Goal: Task Accomplishment & Management: Manage account settings

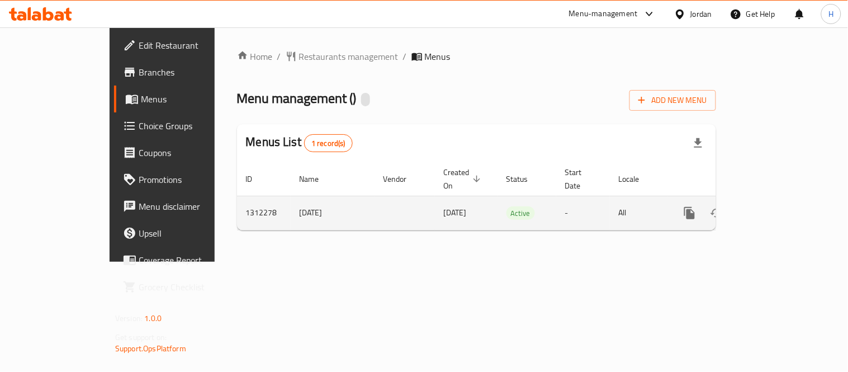
click at [783, 208] on link "enhanced table" at bounding box center [770, 212] width 27 height 27
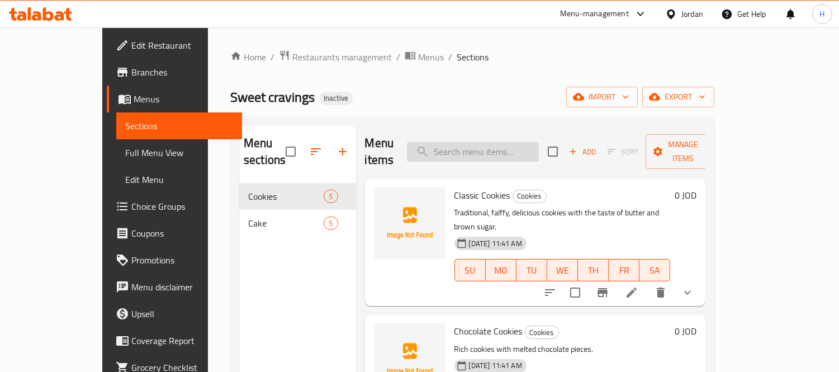
click at [481, 148] on input "search" at bounding box center [473, 152] width 132 height 20
paste input "Tiramisu cake"
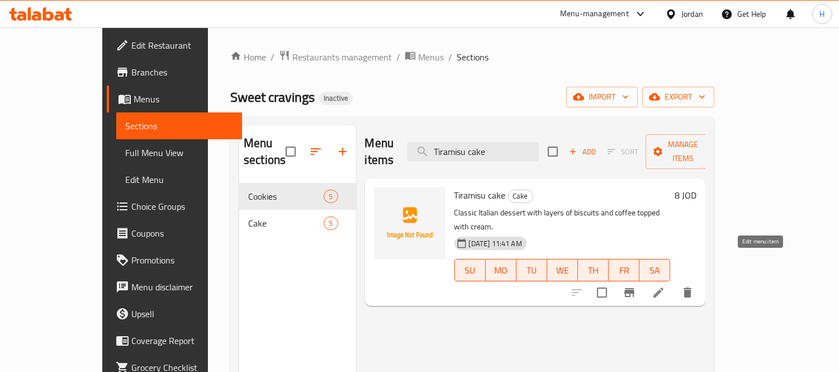
type input "Tiramisu cake"
click at [663, 287] on icon at bounding box center [658, 292] width 10 height 10
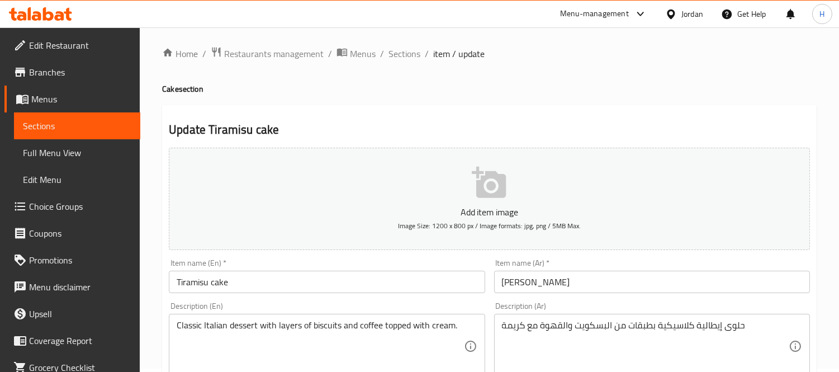
scroll to position [124, 0]
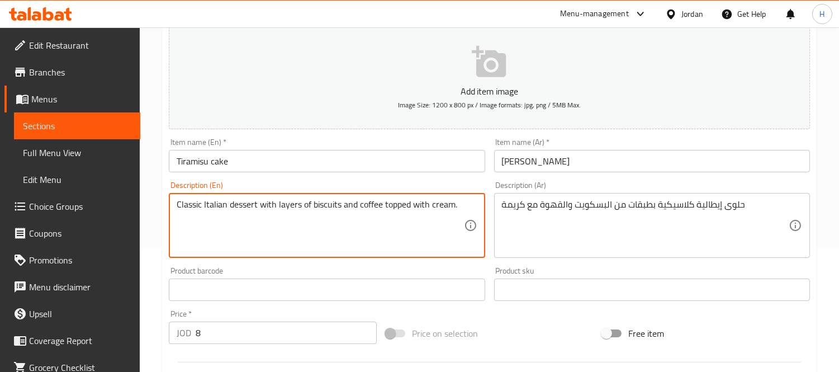
click at [396, 199] on textarea "Classic Italian dessert with layers of biscuits and coffee topped with cream." at bounding box center [320, 225] width 287 height 53
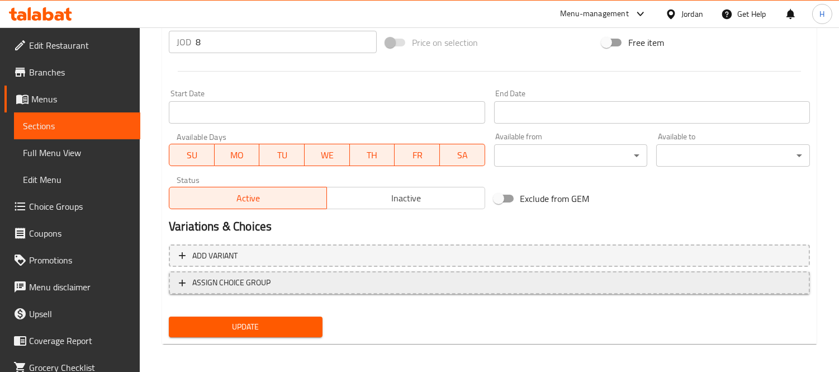
scroll to position [416, 0]
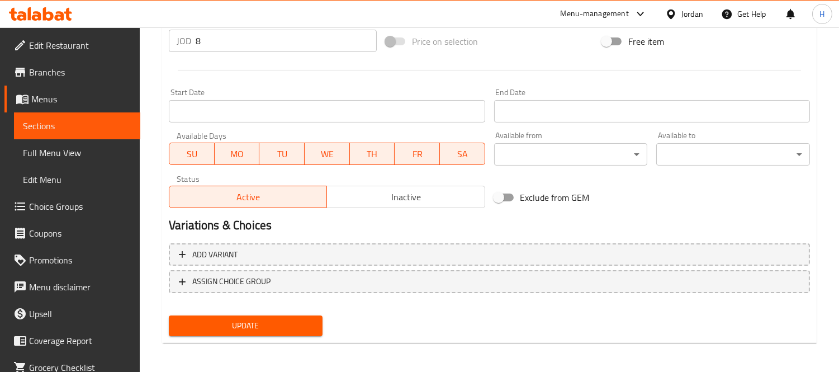
type textarea "Classic Italian dessert with layers of biscuits and coffee with cream."
click at [306, 315] on button "Update" at bounding box center [246, 325] width 154 height 21
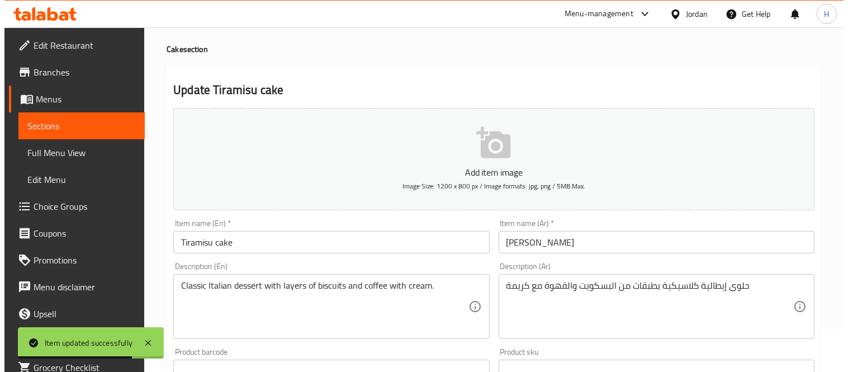
scroll to position [0, 0]
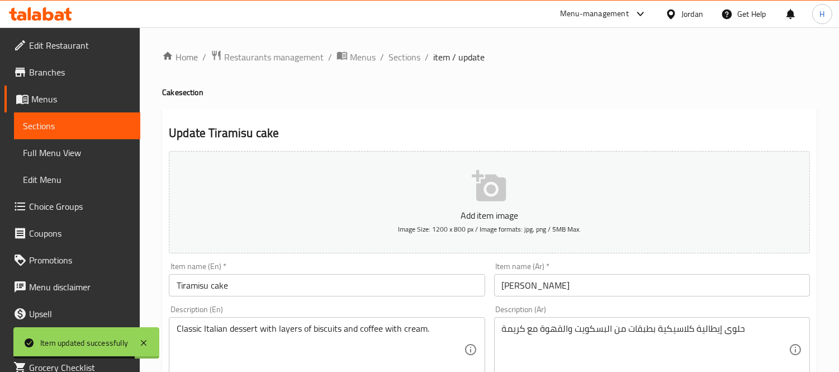
click at [42, 151] on span "Full Menu View" at bounding box center [77, 152] width 108 height 13
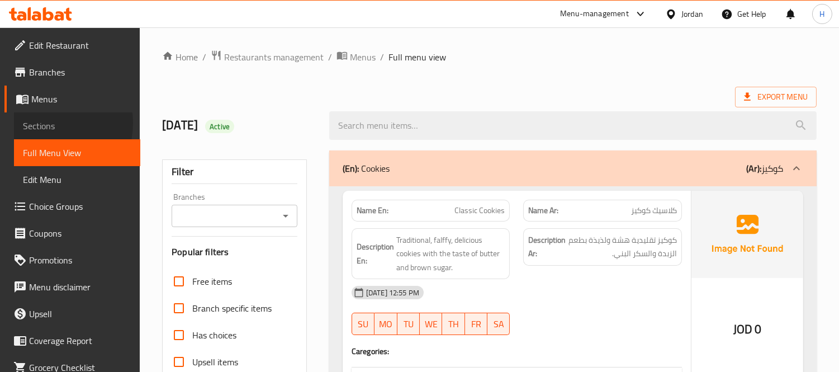
click at [46, 123] on span "Sections" at bounding box center [77, 125] width 108 height 13
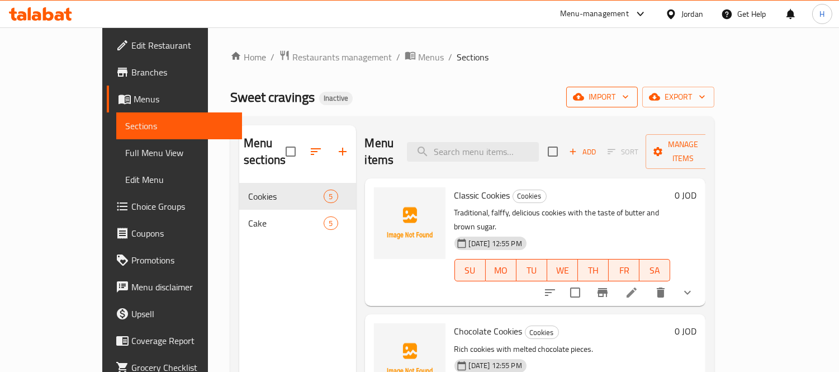
click at [629, 98] on span "import" at bounding box center [602, 97] width 54 height 14
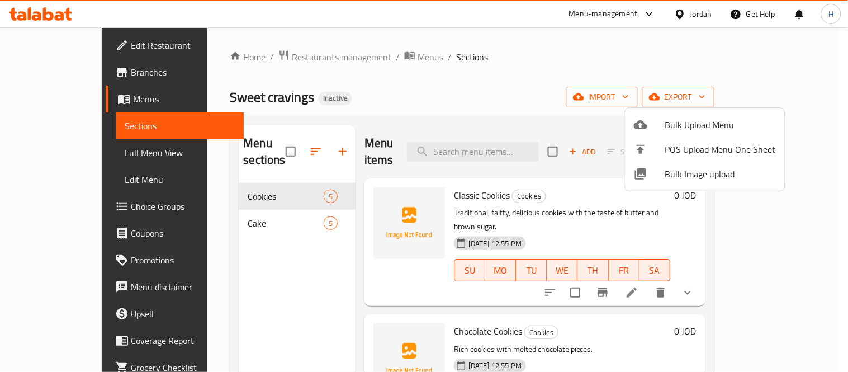
click at [691, 170] on span "Bulk Image upload" at bounding box center [720, 173] width 111 height 13
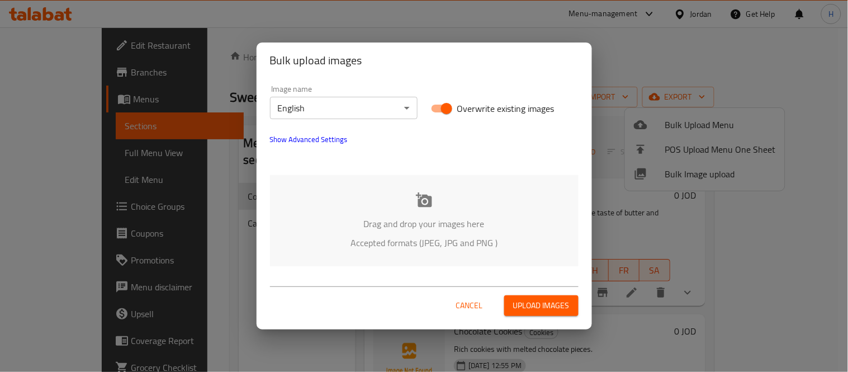
click at [410, 199] on div "Drag and drop your images here Accepted formats (JPEG, JPG and PNG )" at bounding box center [424, 220] width 308 height 91
click at [348, 107] on body "​ Menu-management Jordan Get Help H Edit Restaurant Branches Menus Sections Ful…" at bounding box center [424, 199] width 848 height 344
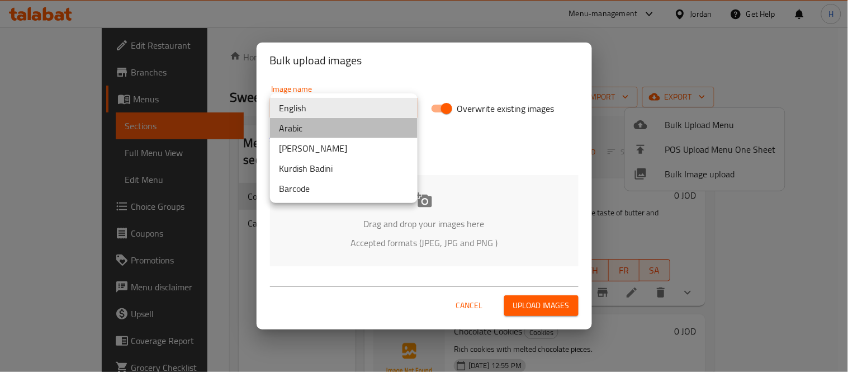
click at [338, 125] on li "Arabic" at bounding box center [344, 128] width 148 height 20
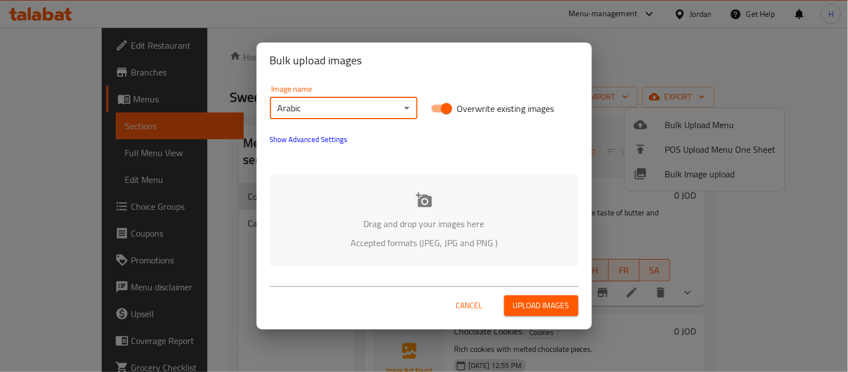
click at [362, 191] on div "Drag and drop your images here Accepted formats (JPEG, JPG and PNG )" at bounding box center [424, 220] width 308 height 91
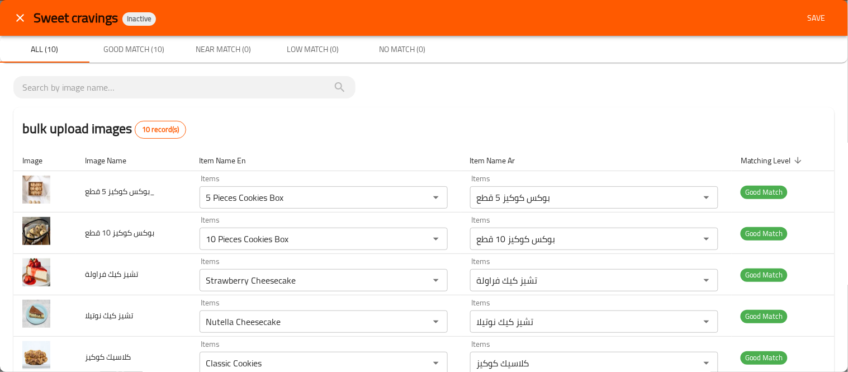
click at [804, 11] on span "Save" at bounding box center [816, 18] width 27 height 14
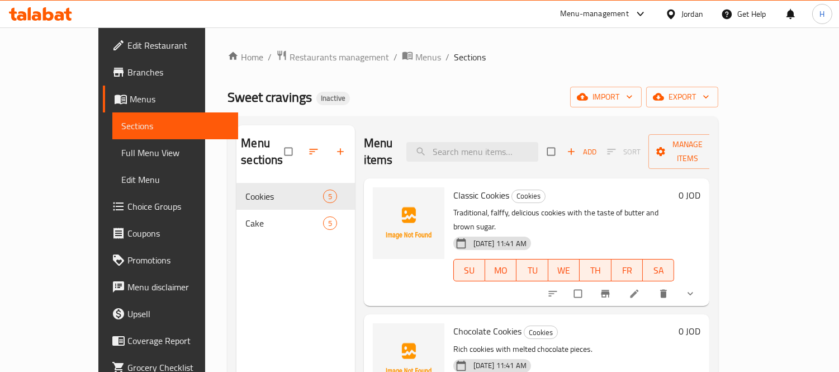
click at [121, 154] on span "Full Menu View" at bounding box center [175, 152] width 108 height 13
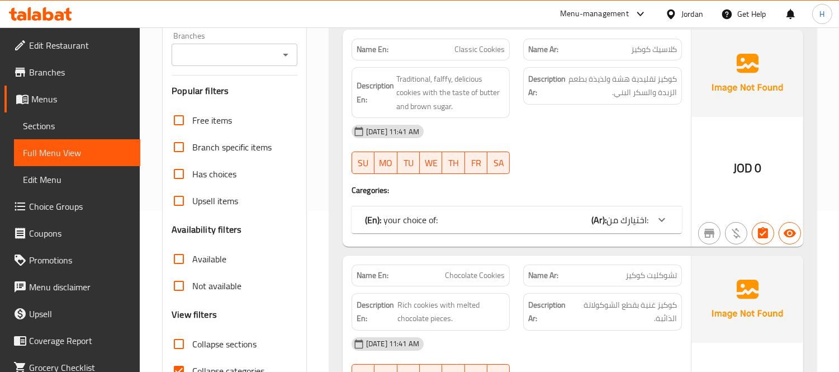
scroll to position [248, 0]
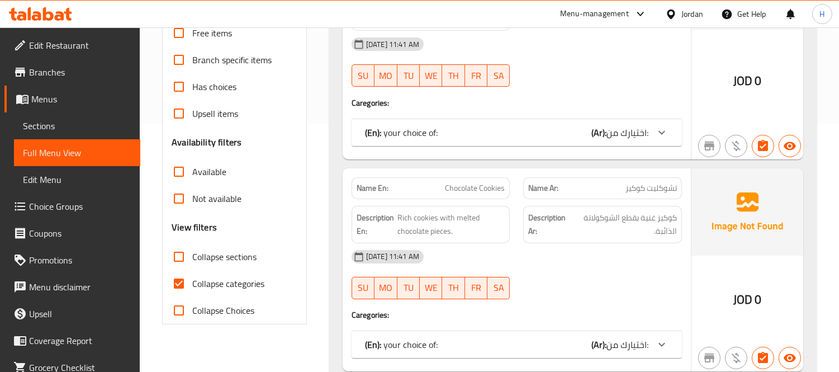
drag, startPoint x: 175, startPoint y: 248, endPoint x: 197, endPoint y: 192, distance: 60.0
click at [175, 249] on input "Collapse sections" at bounding box center [178, 256] width 27 height 27
checkbox input "true"
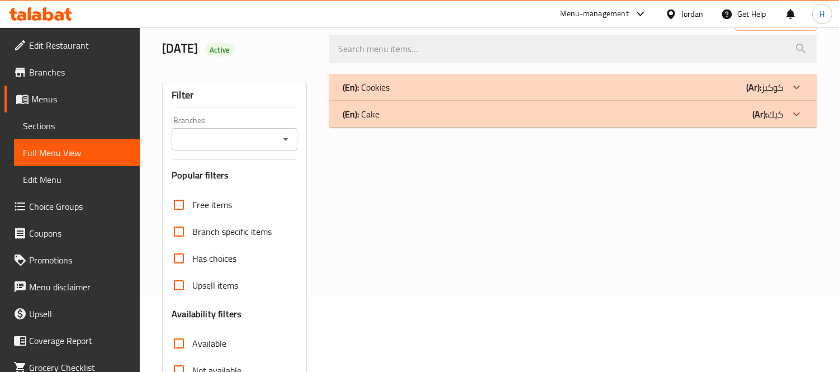
scroll to position [0, 0]
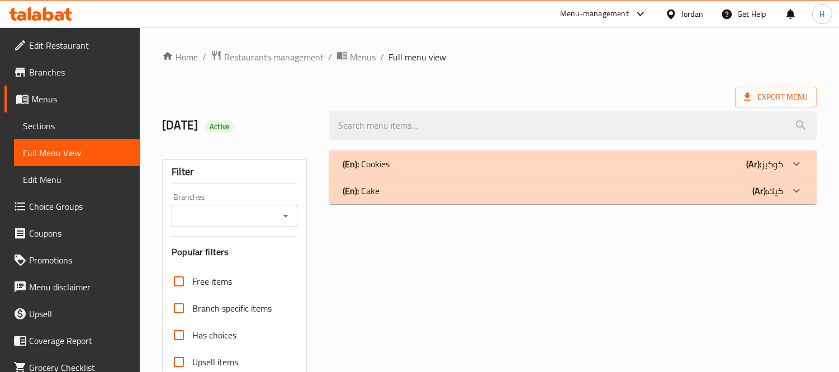
click at [384, 154] on div "(En): Cookies (Ar): كوكيز" at bounding box center [572, 163] width 487 height 27
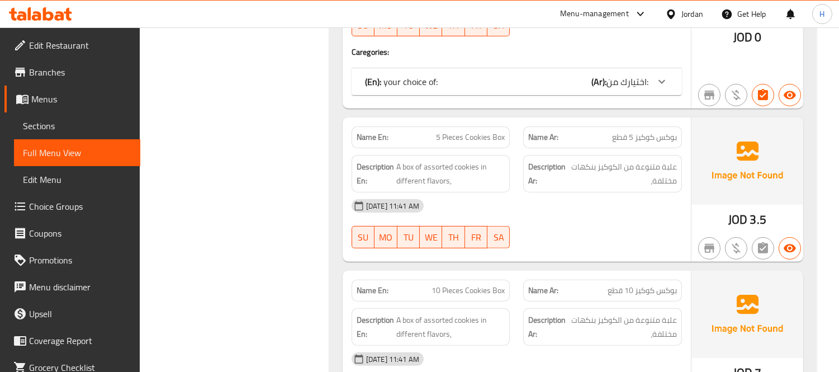
scroll to position [660, 0]
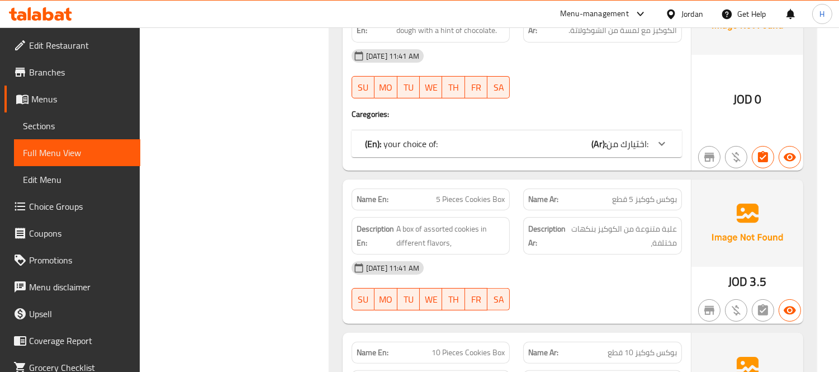
click at [631, 151] on span "اختيارك من:" at bounding box center [627, 143] width 42 height 17
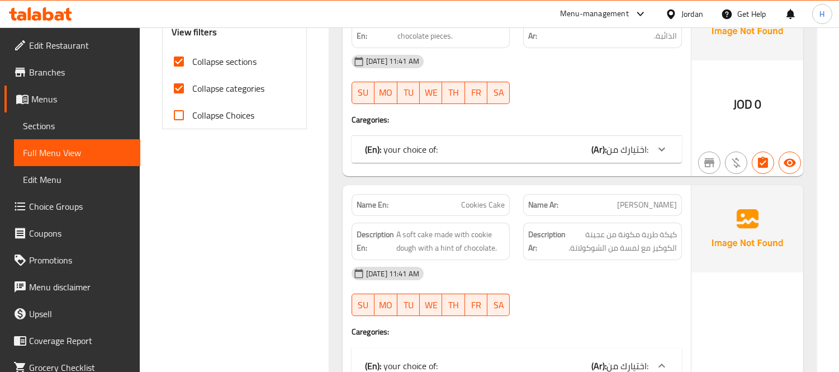
scroll to position [412, 0]
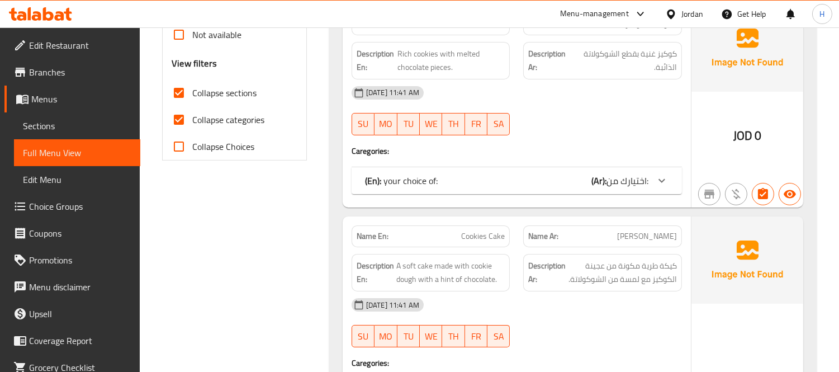
click at [479, 185] on div "(En): your choice of: (Ar): اختيارك من:" at bounding box center [506, 180] width 283 height 13
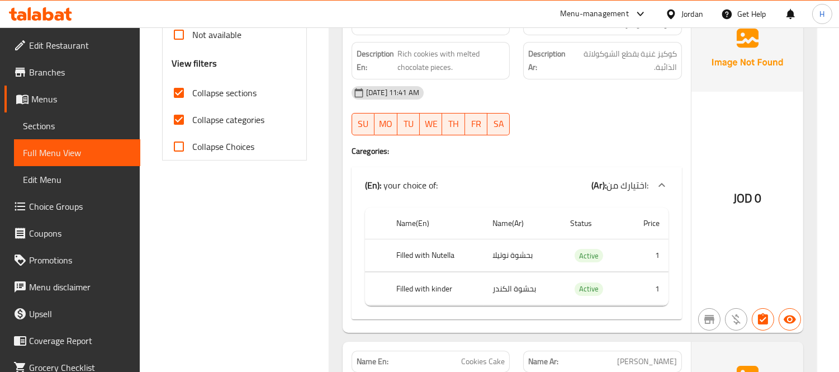
click at [672, 214] on div "Name(En) Name(Ar) Status Price Filled with Nutella بحشوة نوتيلا Active 1 Filled…" at bounding box center [516, 261] width 330 height 116
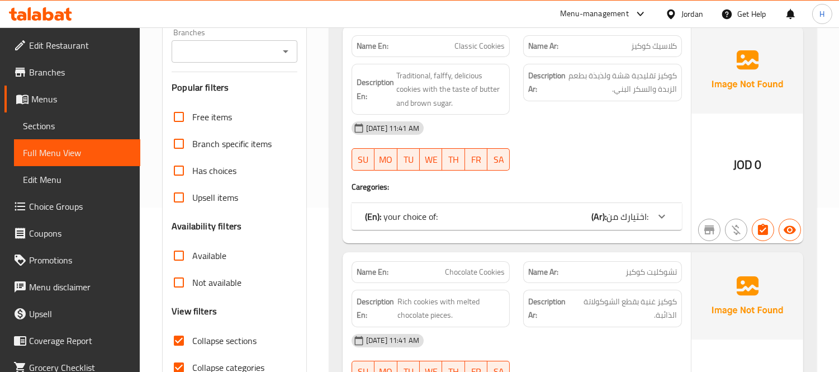
scroll to position [164, 0]
click at [591, 210] on b "(Ar):" at bounding box center [598, 216] width 15 height 17
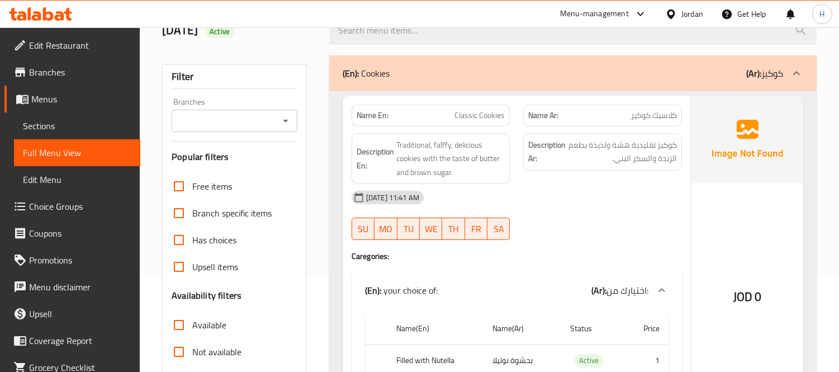
scroll to position [0, 0]
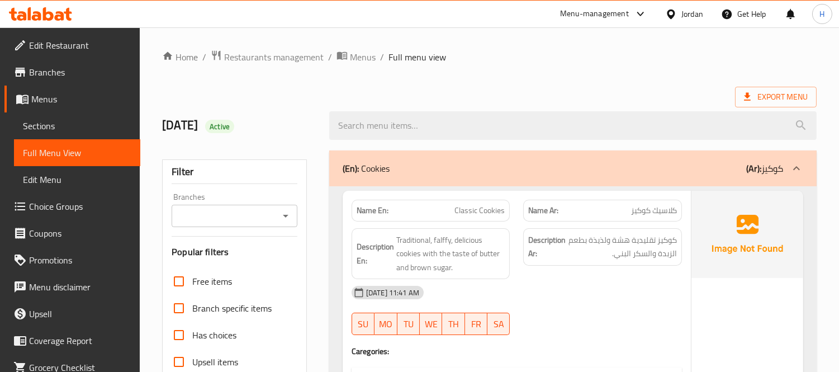
click at [621, 171] on div "(En): Cookies (Ar): كوكيز" at bounding box center [563, 167] width 440 height 13
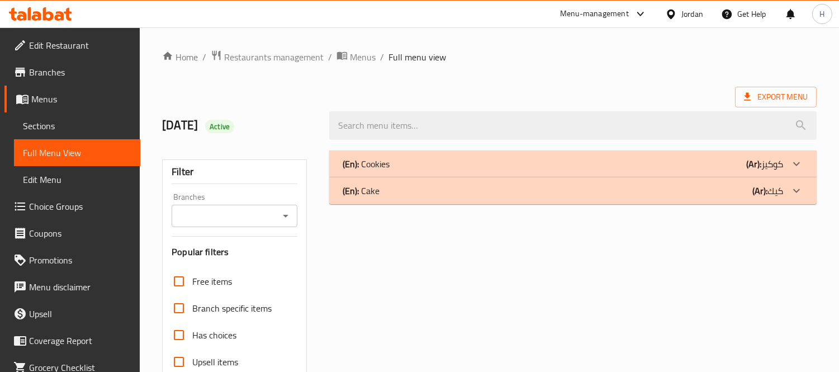
click at [516, 189] on div "(En): Cake (Ar): كيك" at bounding box center [563, 190] width 440 height 13
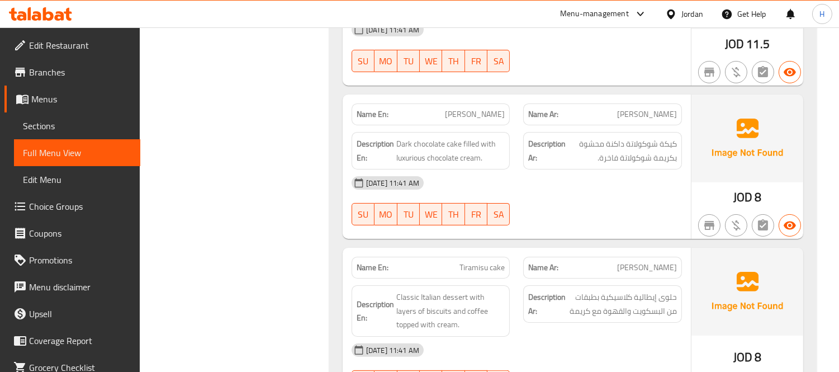
scroll to position [683, 0]
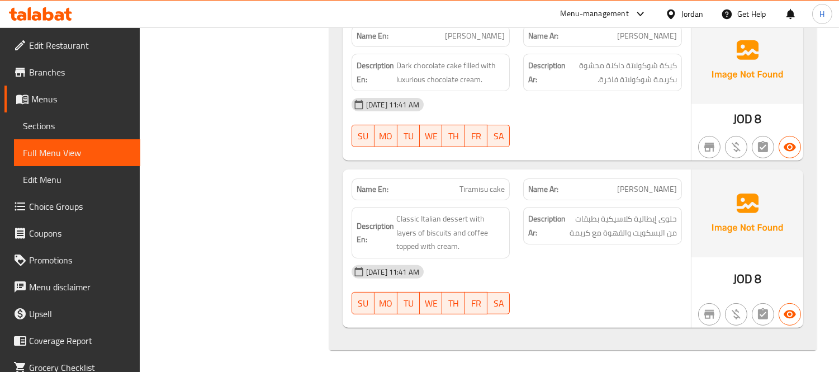
click at [465, 191] on span "Tiramisu cake" at bounding box center [481, 189] width 45 height 12
copy span "Tiramisu cake"
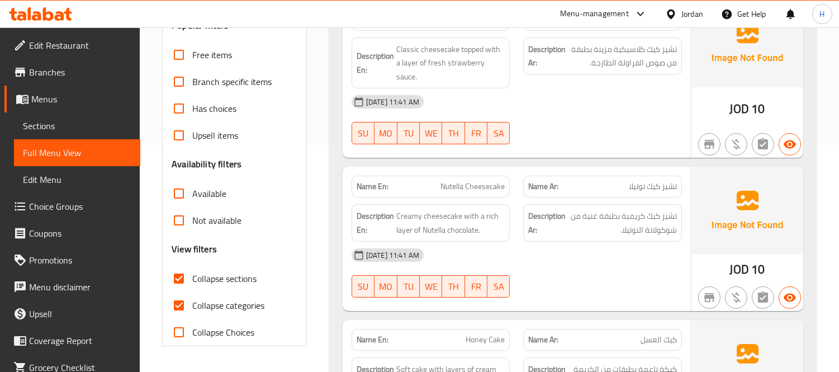
scroll to position [62, 0]
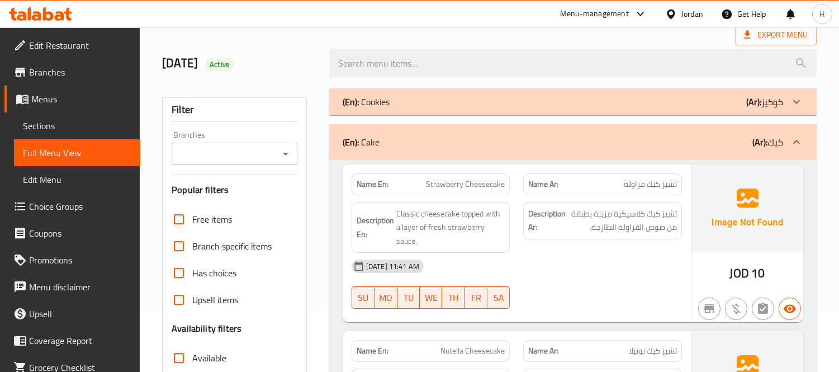
click at [544, 142] on div "(En): Cake (Ar): كيك" at bounding box center [563, 141] width 440 height 13
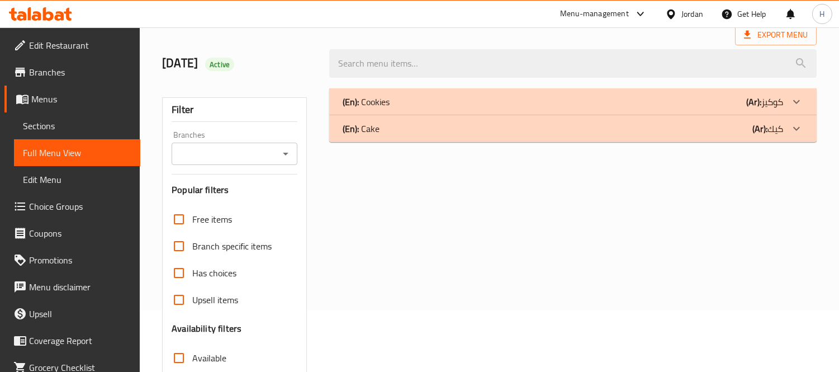
click at [535, 103] on div "(En): Cookies (Ar): كوكيز" at bounding box center [563, 101] width 440 height 13
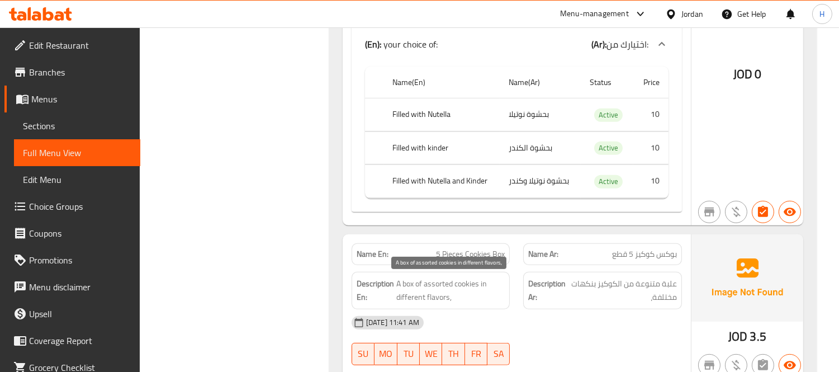
scroll to position [993, 0]
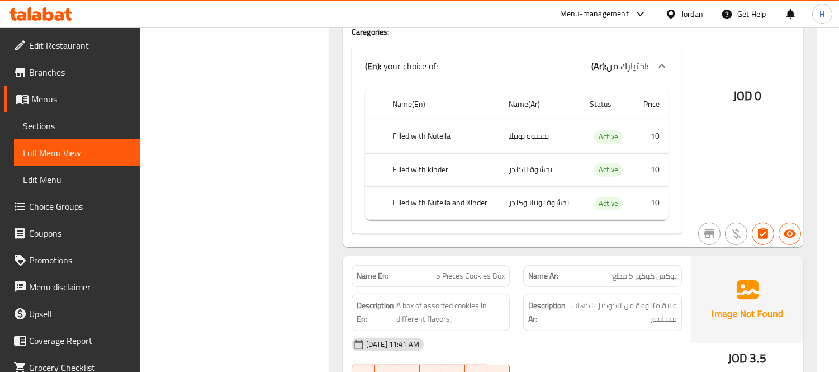
click at [383, 236] on div "Name En: Cookies Cake Name Ar: كيك كوكيز Description En: A soft cake made with …" at bounding box center [517, 66] width 348 height 362
click at [26, 123] on span "Sections" at bounding box center [77, 125] width 108 height 13
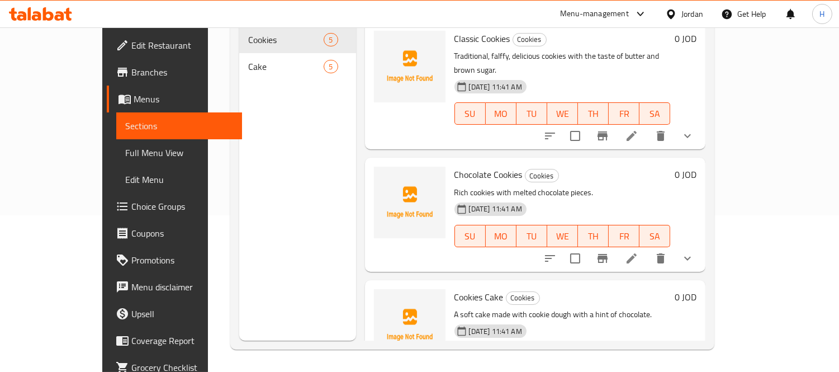
scroll to position [156, 0]
click at [131, 202] on span "Choice Groups" at bounding box center [182, 205] width 102 height 13
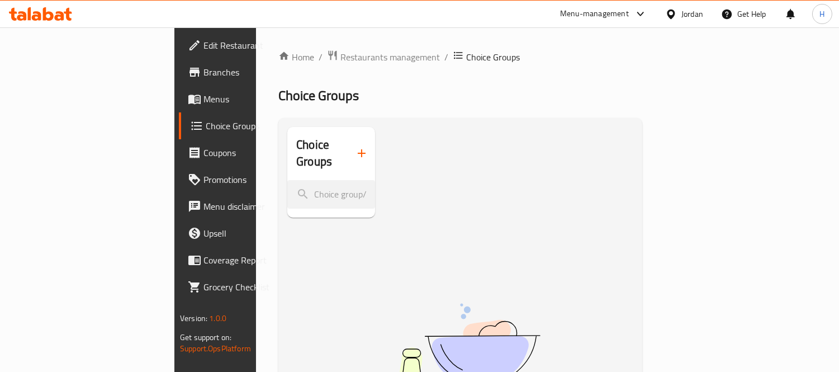
click at [179, 109] on link "Menus" at bounding box center [247, 98] width 136 height 27
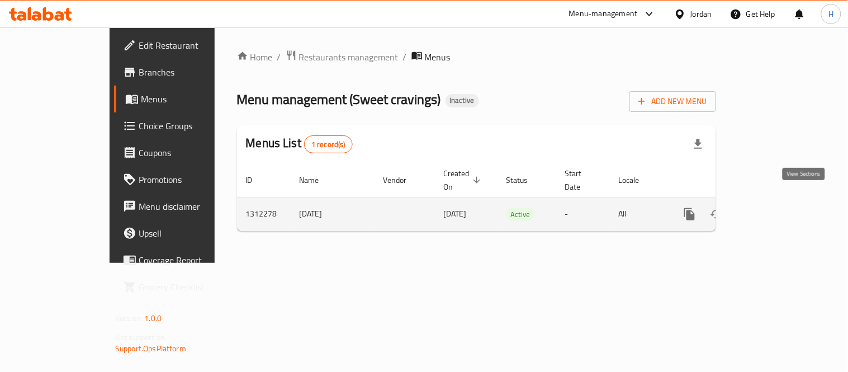
click at [777, 207] on icon "enhanced table" at bounding box center [769, 213] width 13 height 13
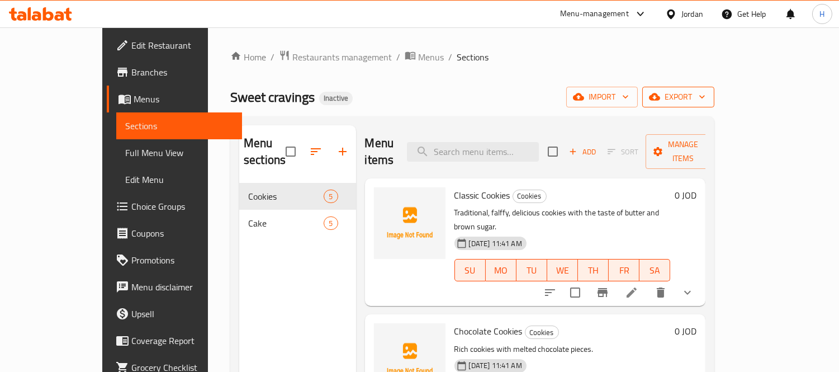
click at [705, 103] on span "export" at bounding box center [678, 97] width 54 height 14
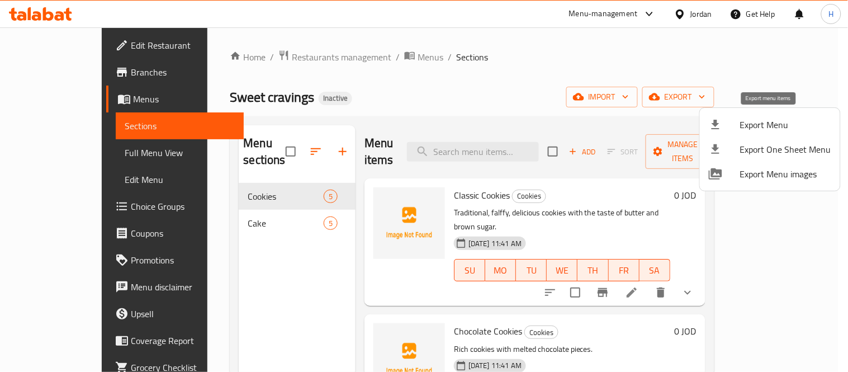
click at [763, 122] on span "Export Menu" at bounding box center [785, 124] width 91 height 13
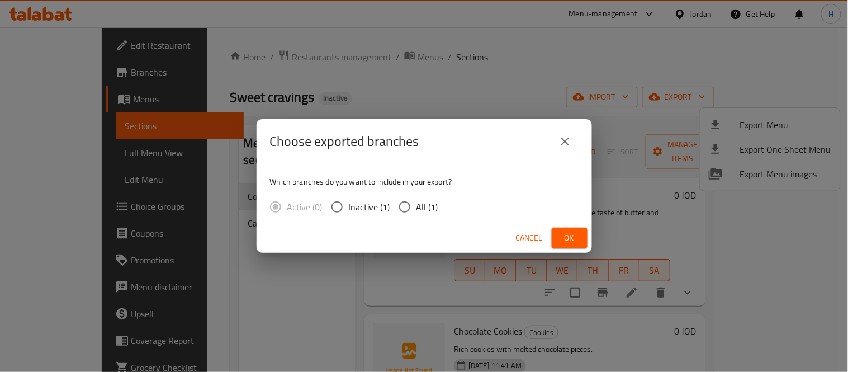
click at [421, 200] on span "All (1)" at bounding box center [427, 206] width 22 height 13
click at [416, 199] on input "All (1)" at bounding box center [404, 206] width 23 height 23
radio input "true"
click at [570, 231] on span "Ok" at bounding box center [569, 238] width 18 height 14
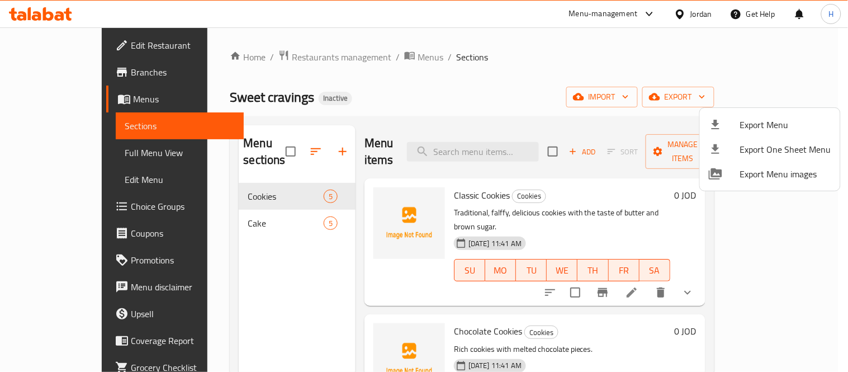
drag, startPoint x: 442, startPoint y: 135, endPoint x: 293, endPoint y: 121, distance: 149.3
click at [442, 135] on div at bounding box center [424, 186] width 848 height 372
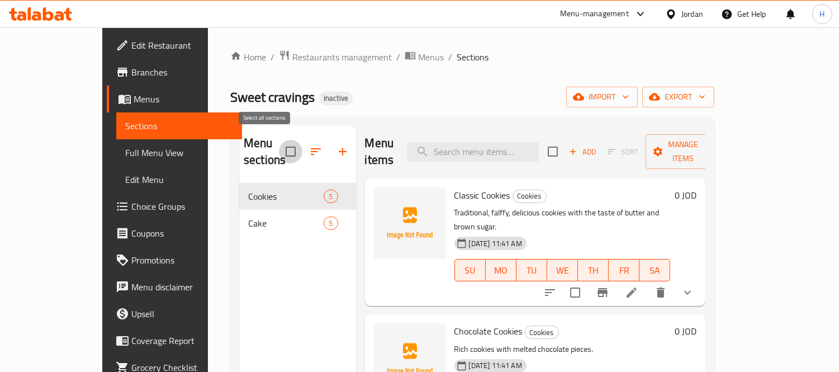
click at [279, 142] on input "checkbox" at bounding box center [290, 151] width 23 height 23
checkbox input "true"
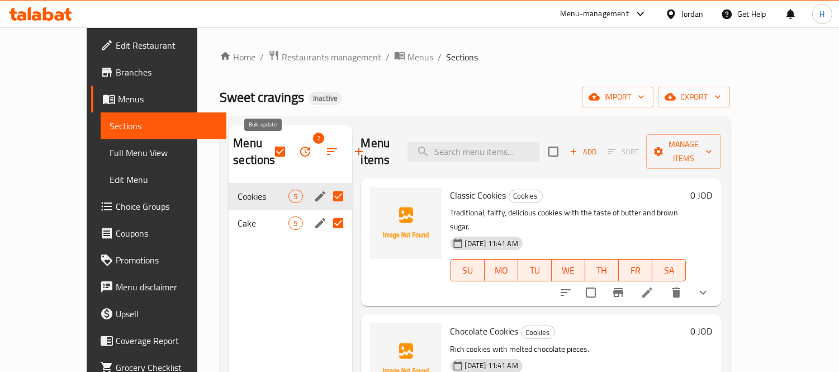
click at [300, 153] on icon "button" at bounding box center [305, 151] width 10 height 10
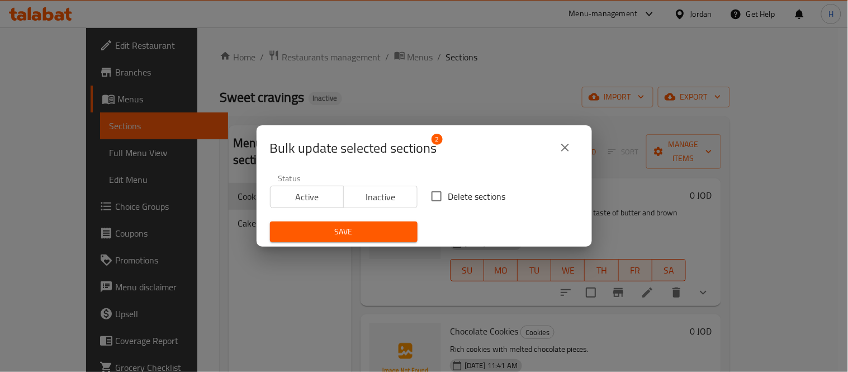
click at [448, 194] on span "Delete sections" at bounding box center [477, 195] width 58 height 13
click at [444, 194] on input "Delete sections" at bounding box center [436, 195] width 23 height 23
checkbox input "true"
click at [392, 226] on span "Save" at bounding box center [344, 232] width 130 height 14
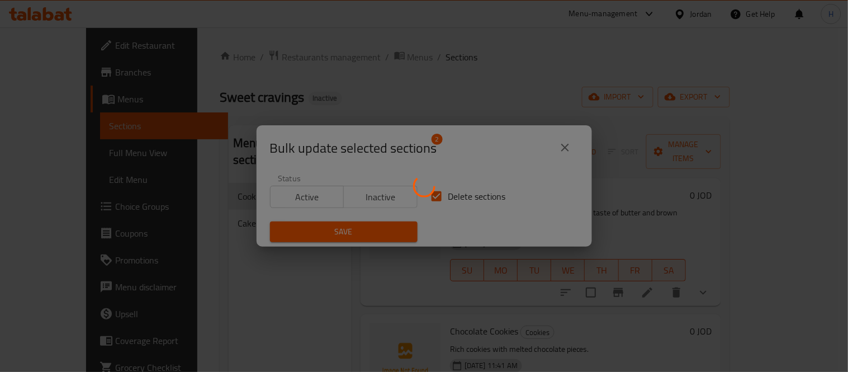
checkbox input "false"
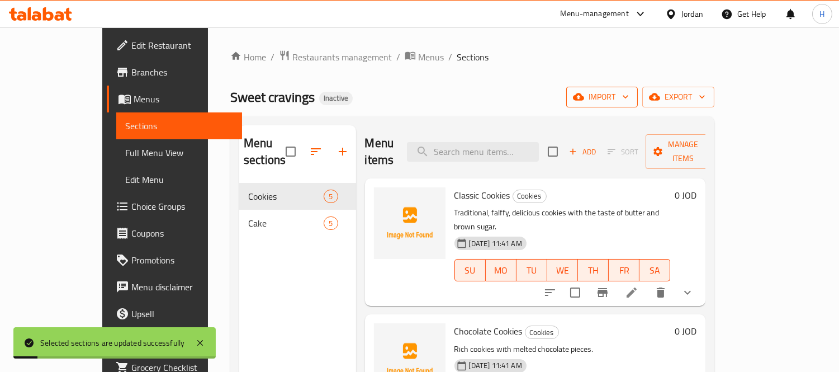
click at [629, 97] on span "import" at bounding box center [602, 97] width 54 height 14
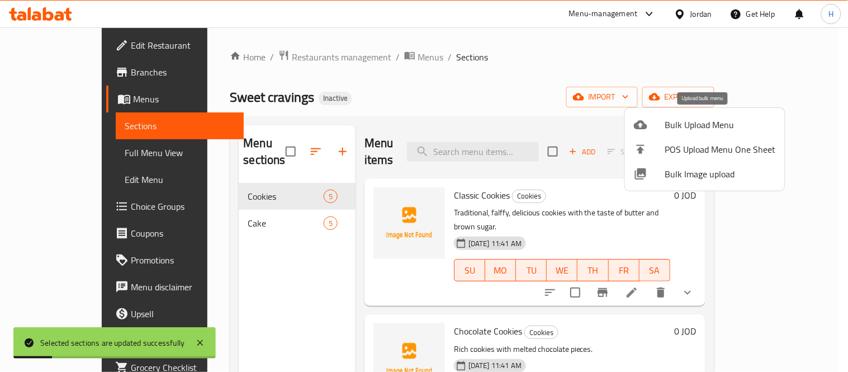
click at [695, 121] on span "Bulk Upload Menu" at bounding box center [720, 124] width 111 height 13
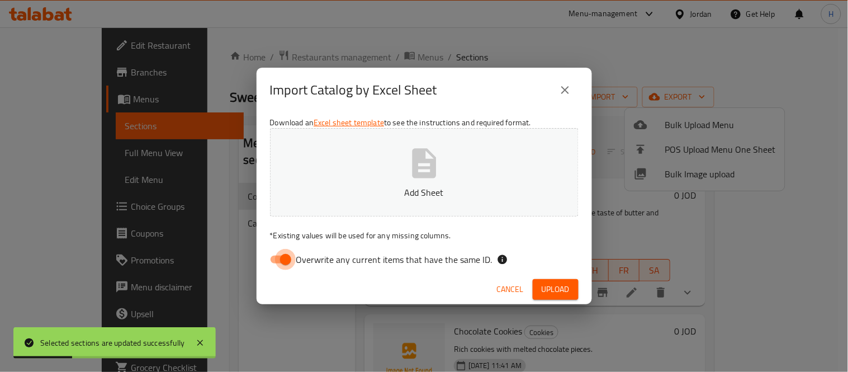
click at [276, 258] on input "Overwrite any current items that have the same ID." at bounding box center [286, 259] width 64 height 21
checkbox input "false"
click at [344, 189] on p "Add Sheet" at bounding box center [424, 192] width 274 height 13
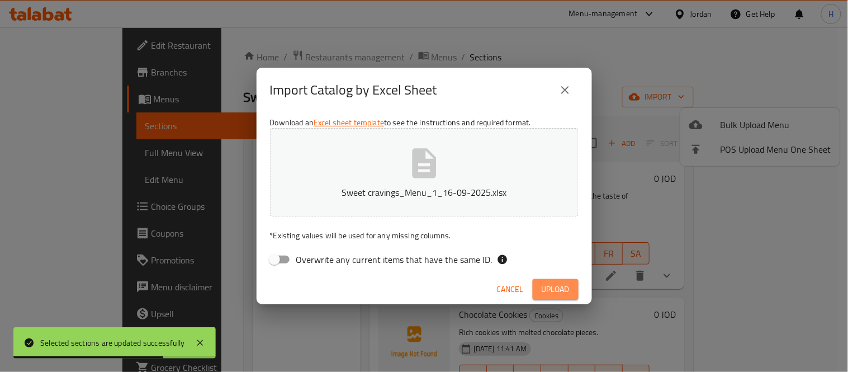
click at [544, 281] on button "Upload" at bounding box center [556, 289] width 46 height 21
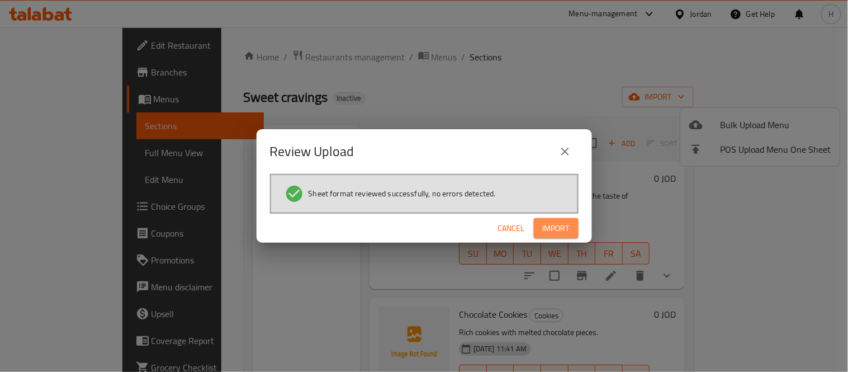
click at [555, 218] on button "Import" at bounding box center [556, 228] width 45 height 21
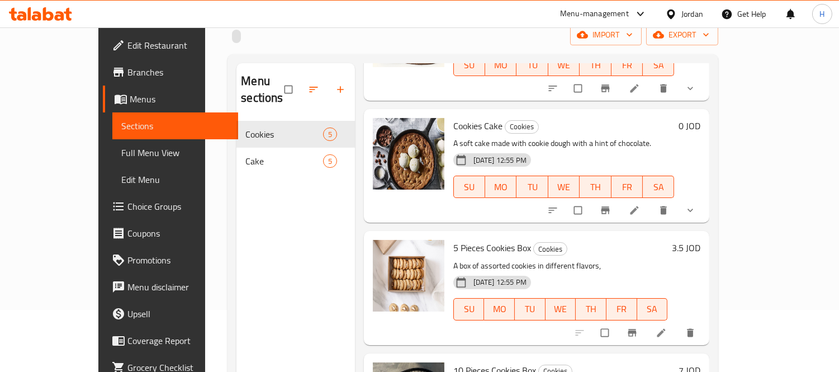
scroll to position [156, 0]
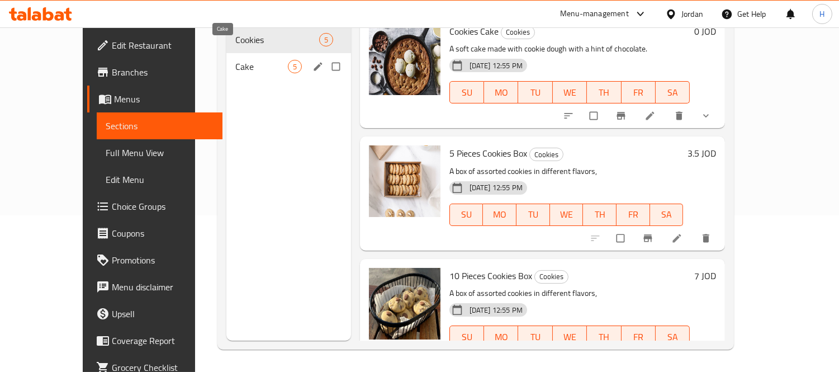
click at [235, 60] on span "Cake" at bounding box center [261, 66] width 53 height 13
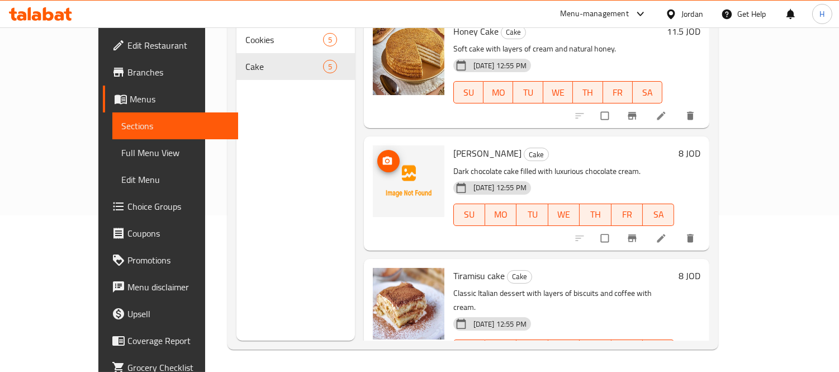
click at [377, 150] on button "upload picture" at bounding box center [388, 161] width 22 height 22
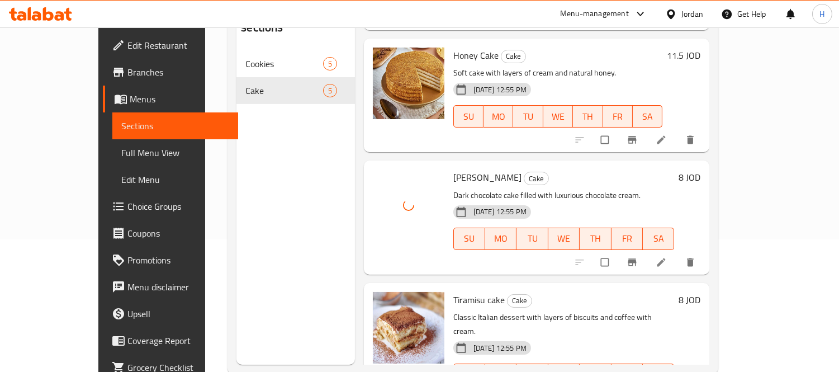
scroll to position [156, 0]
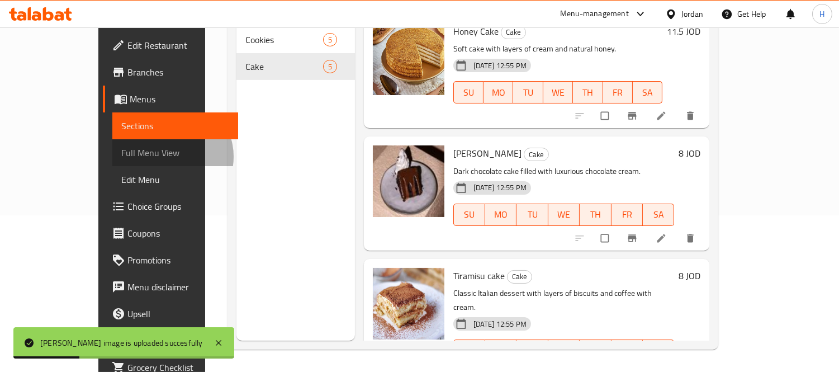
click at [121, 156] on span "Full Menu View" at bounding box center [175, 152] width 108 height 13
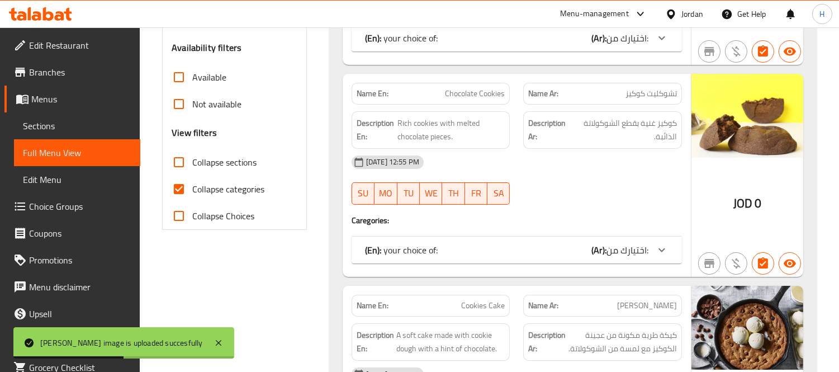
click at [211, 186] on span "Collapse categories" at bounding box center [228, 188] width 72 height 13
click at [192, 186] on input "Collapse categories" at bounding box center [178, 188] width 27 height 27
checkbox input "false"
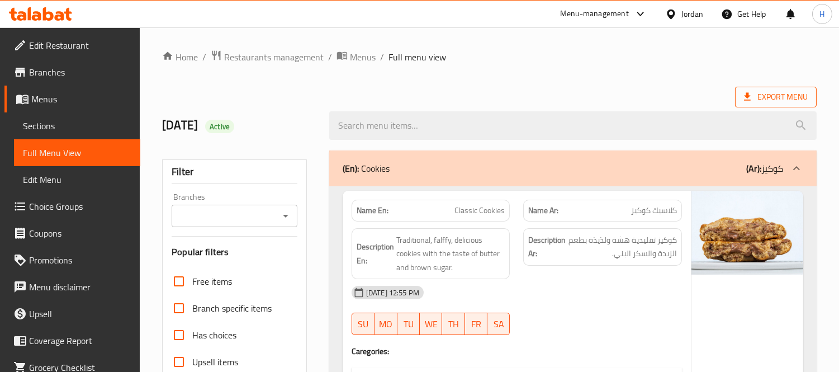
click at [742, 92] on icon at bounding box center [746, 96] width 11 height 11
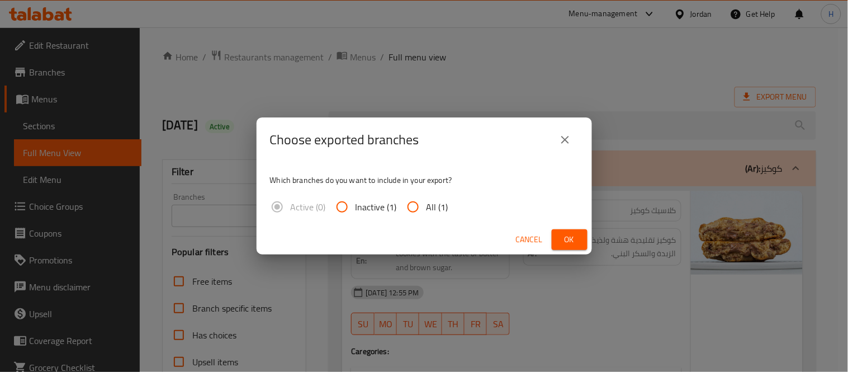
click at [434, 213] on span "All (1)" at bounding box center [437, 206] width 22 height 13
click at [426, 213] on input "All (1)" at bounding box center [413, 206] width 27 height 27
radio input "true"
click at [562, 241] on span "Ok" at bounding box center [569, 239] width 18 height 14
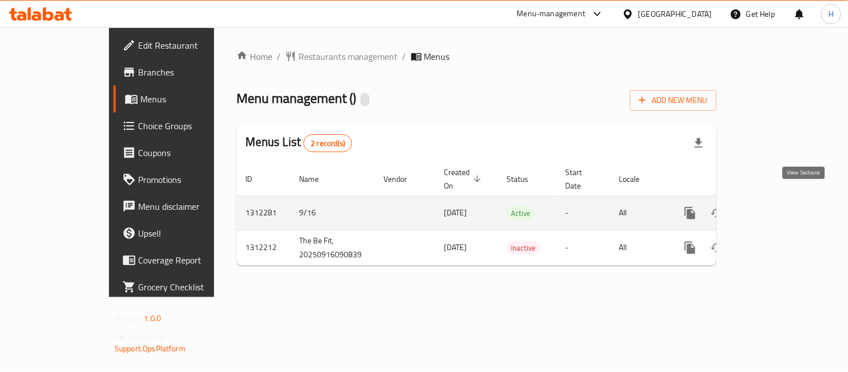
click at [776, 208] on icon "enhanced table" at bounding box center [771, 213] width 10 height 10
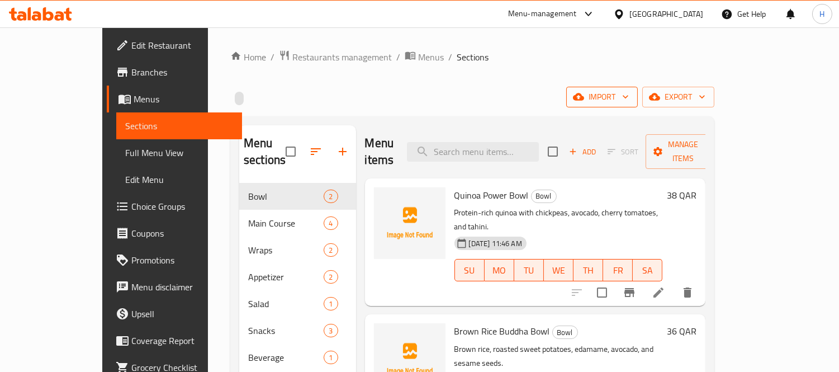
click at [629, 101] on span "import" at bounding box center [602, 97] width 54 height 14
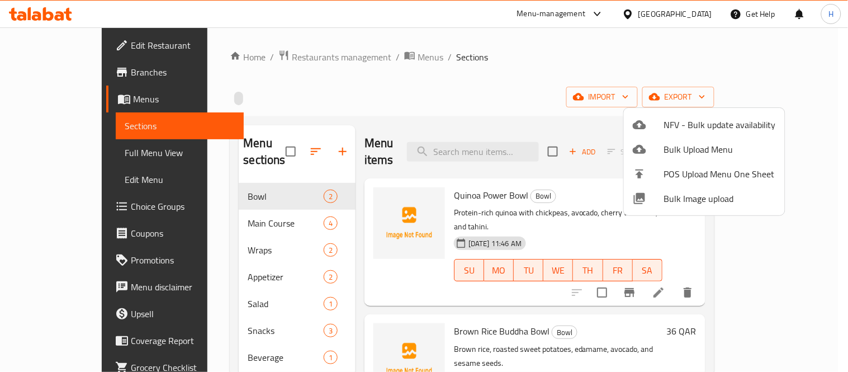
click at [708, 196] on span "Bulk Image upload" at bounding box center [720, 198] width 112 height 13
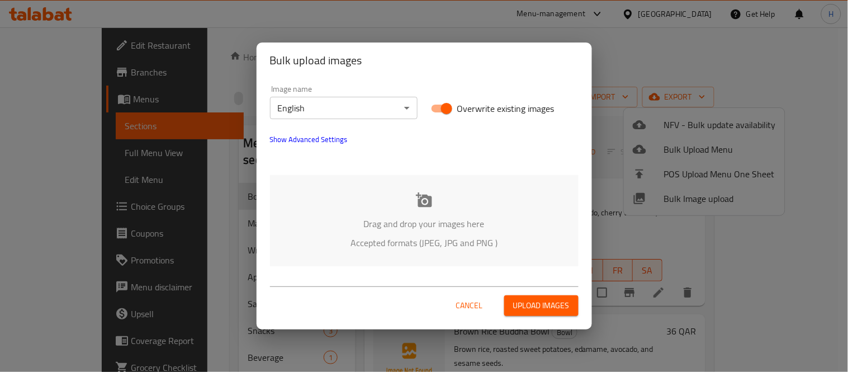
click at [483, 225] on p "Drag and drop your images here" at bounding box center [424, 223] width 275 height 13
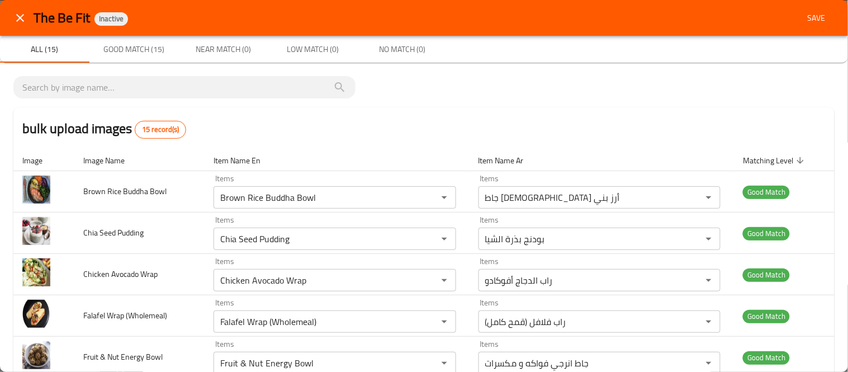
click at [812, 14] on span "Save" at bounding box center [816, 18] width 27 height 14
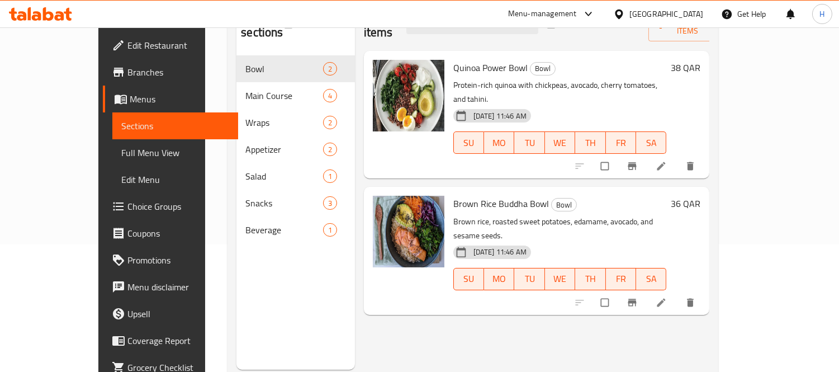
scroll to position [156, 0]
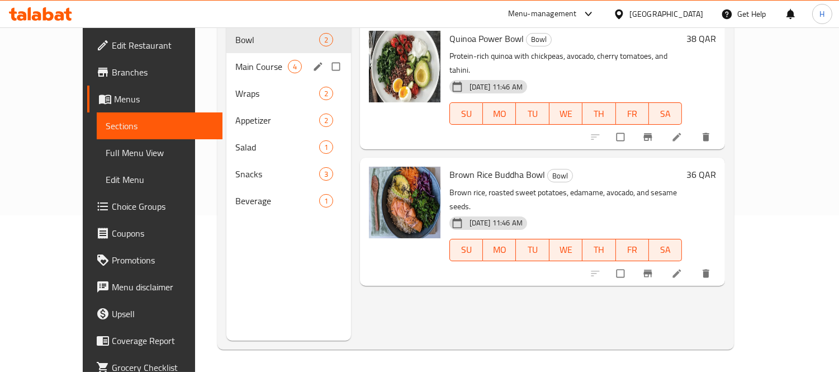
click at [226, 60] on div "Main Course 4" at bounding box center [288, 66] width 125 height 27
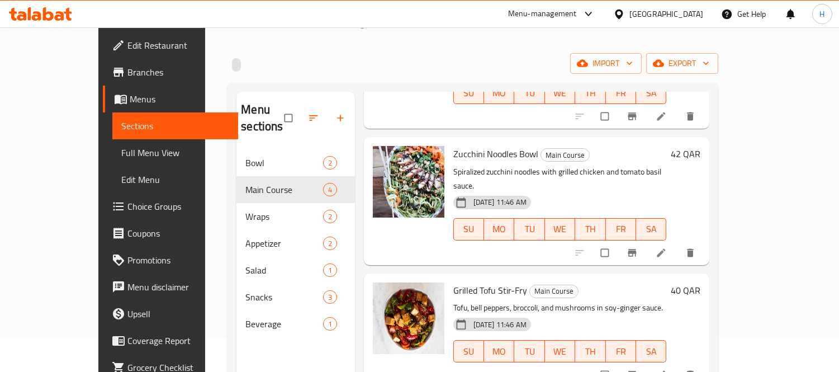
scroll to position [156, 0]
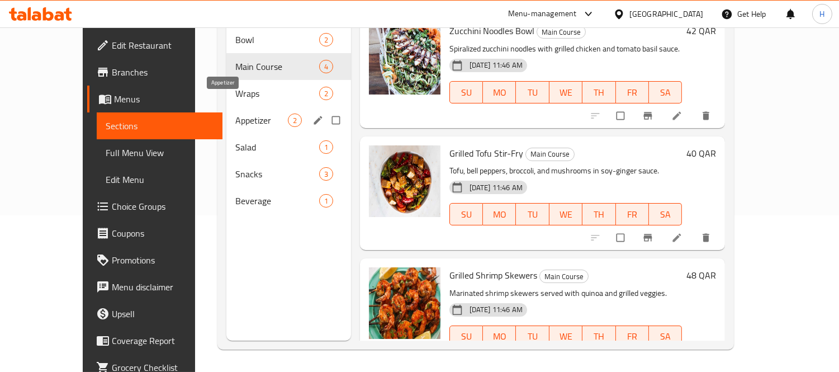
click at [235, 87] on span "Wraps" at bounding box center [277, 93] width 84 height 13
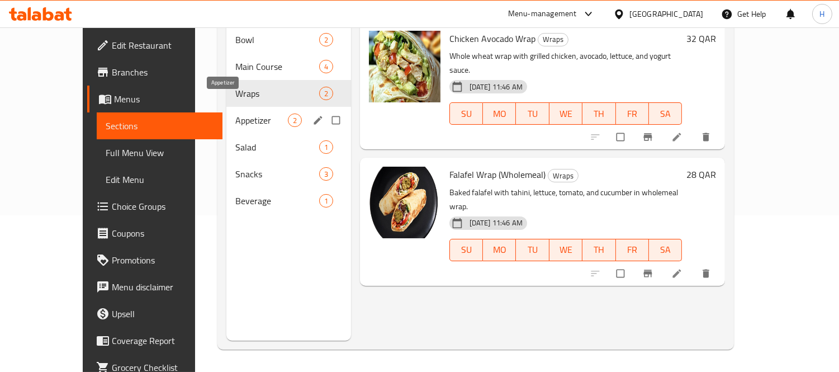
click at [235, 113] on span "Appetizer" at bounding box center [261, 119] width 53 height 13
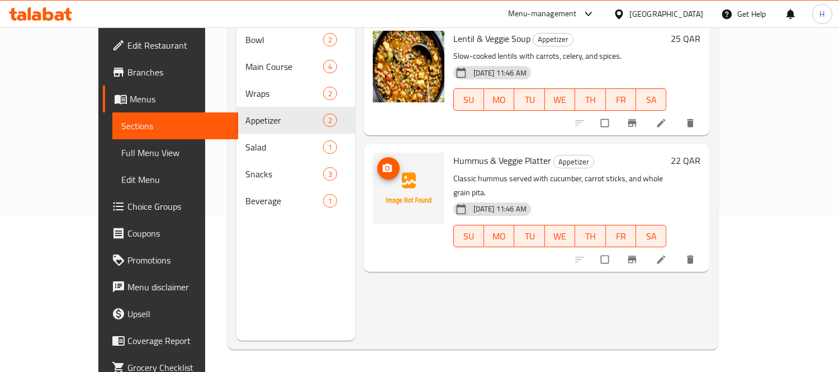
click at [382, 164] on icon "upload picture" at bounding box center [386, 168] width 9 height 8
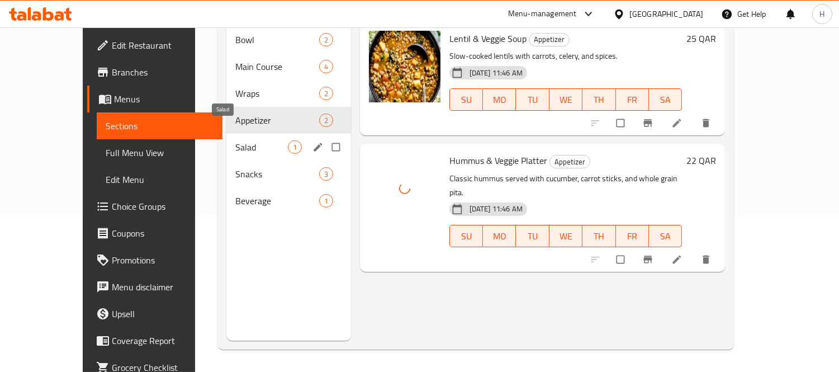
click at [235, 140] on span "Salad" at bounding box center [261, 146] width 53 height 13
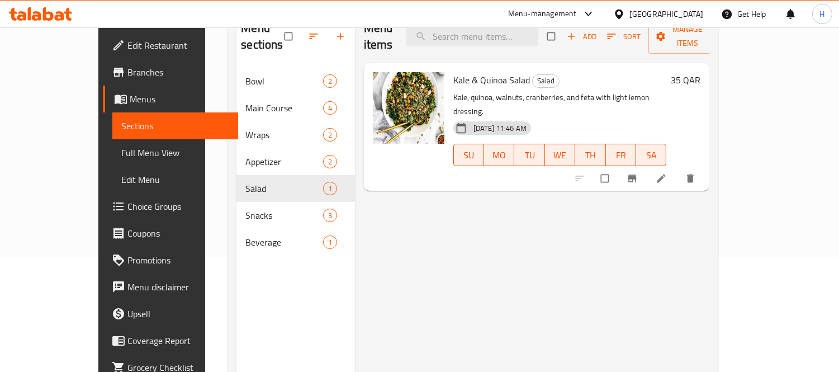
scroll to position [32, 0]
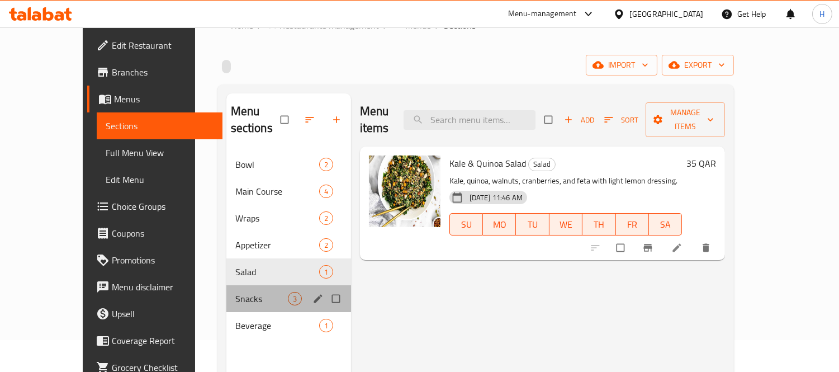
click at [226, 288] on div "Snacks 3" at bounding box center [288, 298] width 125 height 27
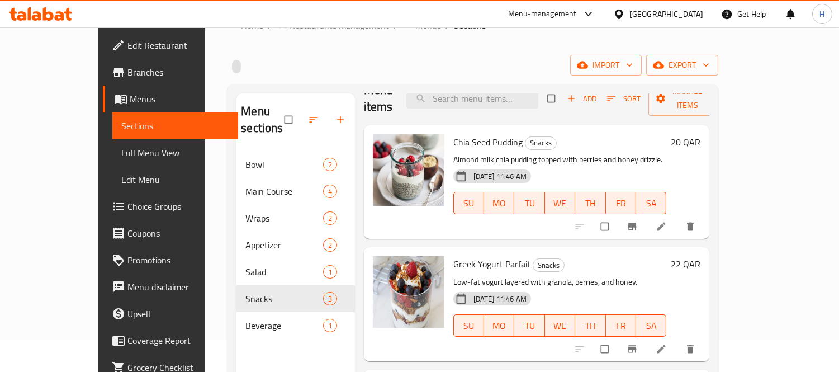
scroll to position [156, 0]
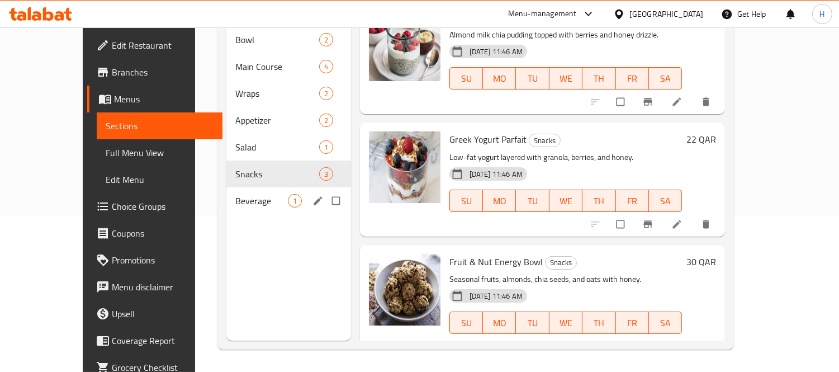
click at [235, 194] on span "Beverage" at bounding box center [261, 200] width 53 height 13
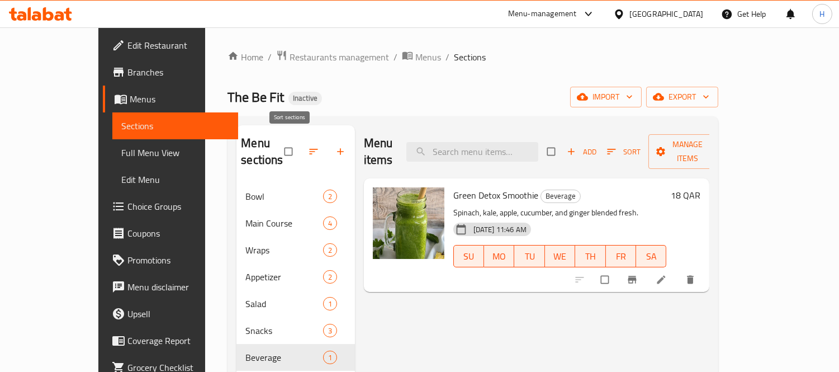
click at [309, 149] on icon "button" at bounding box center [313, 152] width 8 height 6
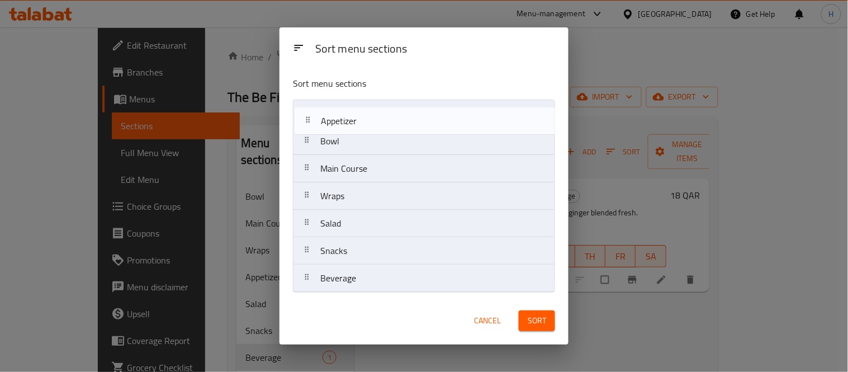
drag, startPoint x: 358, startPoint y: 197, endPoint x: 359, endPoint y: 118, distance: 78.2
click at [359, 118] on nav "Bowl Main Course Wraps Appetizer Salad Snacks Beverage" at bounding box center [424, 195] width 262 height 193
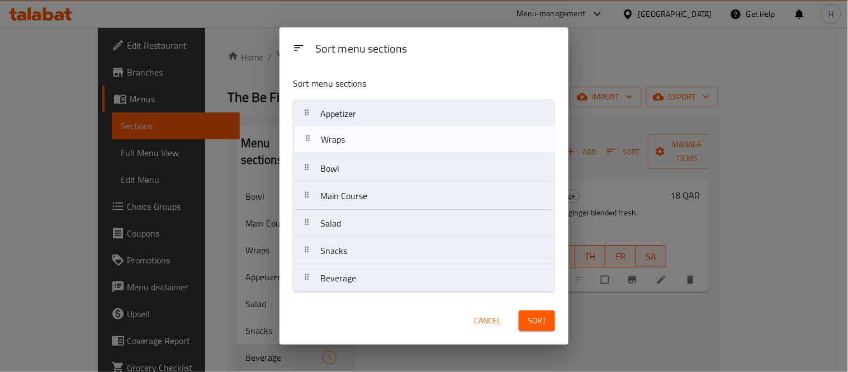
drag, startPoint x: 348, startPoint y: 197, endPoint x: 349, endPoint y: 135, distance: 62.0
click at [349, 135] on nav "Appetizer Bowl Main Course Wraps Salad Snacks Beverage" at bounding box center [424, 195] width 262 height 193
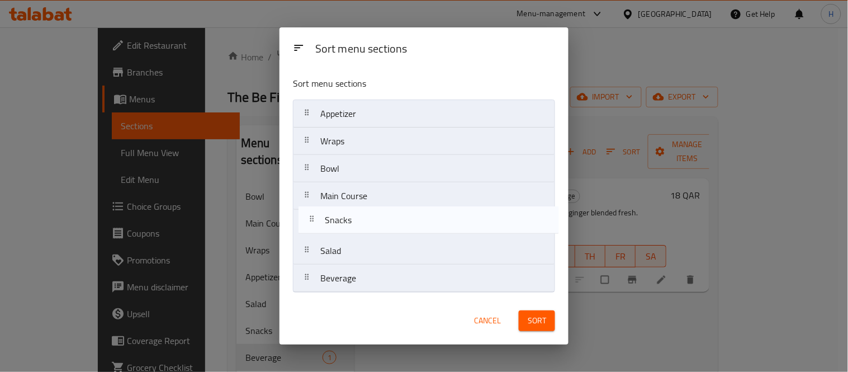
drag, startPoint x: 363, startPoint y: 258, endPoint x: 368, endPoint y: 222, distance: 36.6
click at [368, 222] on nav "Appetizer Wraps Bowl Main Course Salad Snacks Beverage" at bounding box center [424, 195] width 262 height 193
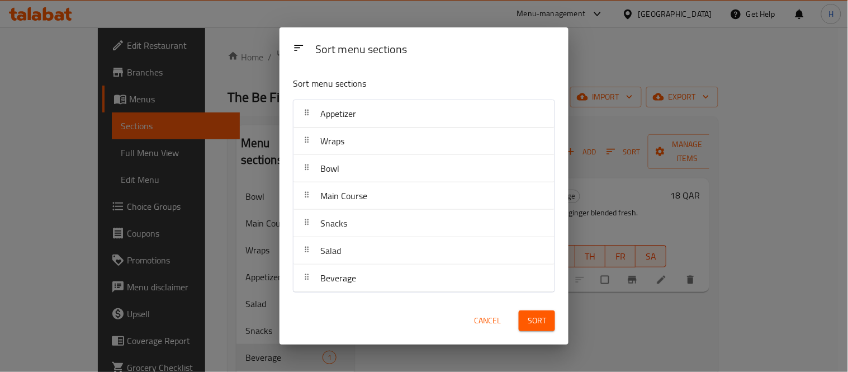
click at [540, 325] on span "Sort" at bounding box center [536, 320] width 18 height 14
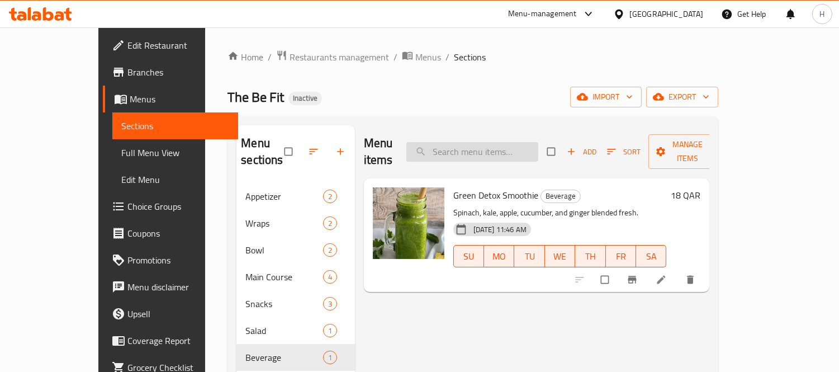
click at [500, 146] on input "search" at bounding box center [472, 152] width 132 height 20
paste input "Hummus & Veggie Platter"
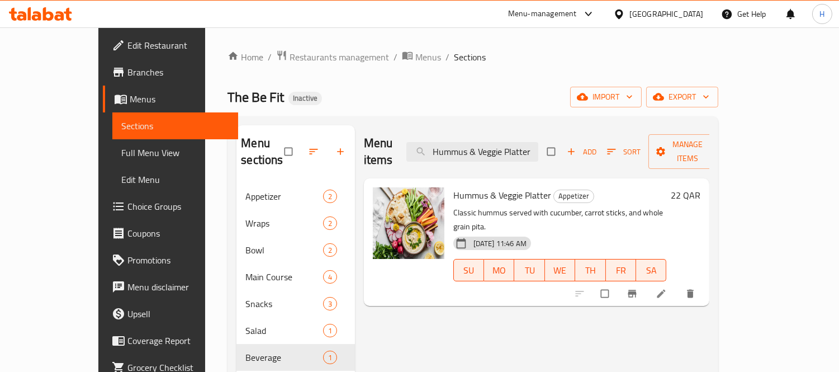
type input "Hummus & Veggie Platter"
click at [678, 284] on li at bounding box center [661, 293] width 31 height 18
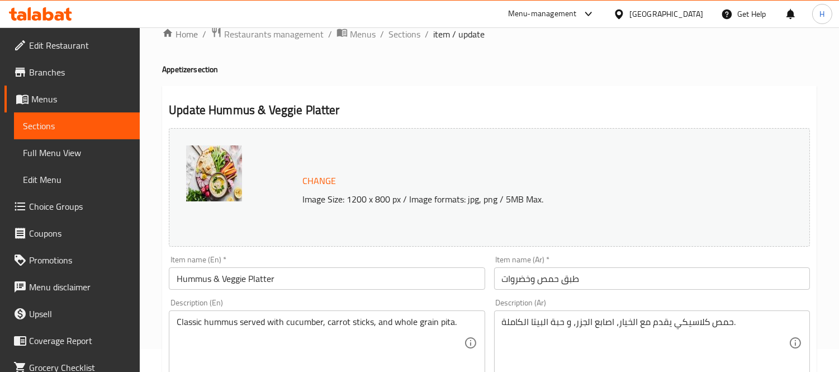
scroll to position [124, 0]
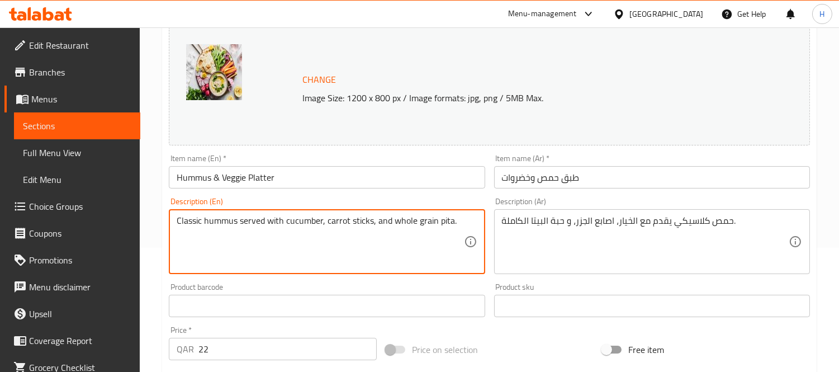
drag, startPoint x: 451, startPoint y: 224, endPoint x: 391, endPoint y: 222, distance: 60.4
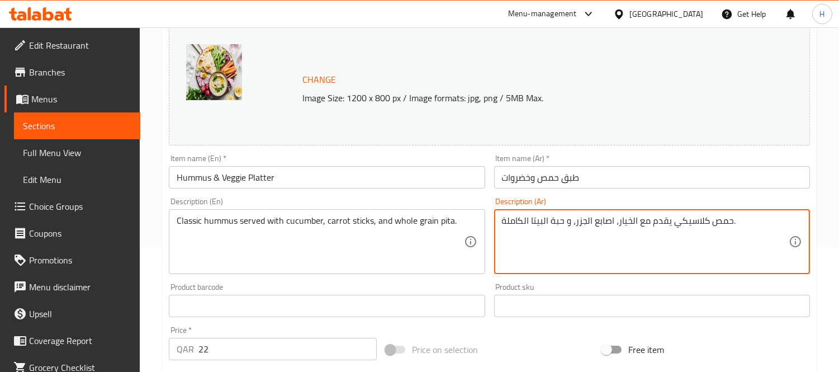
drag, startPoint x: 563, startPoint y: 221, endPoint x: 502, endPoint y: 217, distance: 61.0
paste textarea "بز البيتا المصنوع من الحبوب"
click at [600, 220] on textarea "حمص كلاسيكي يقدم مع الخيار، اصابع الجزر، و خبز البيتا المصنوع من الحبوب الكاملة." at bounding box center [645, 241] width 287 height 53
click at [556, 222] on textarea "حمص كلاسيكي يقدم مع الخيار، اصابع الجزر، والبيتا المصنوع من الحبوب الكاملة." at bounding box center [645, 241] width 287 height 53
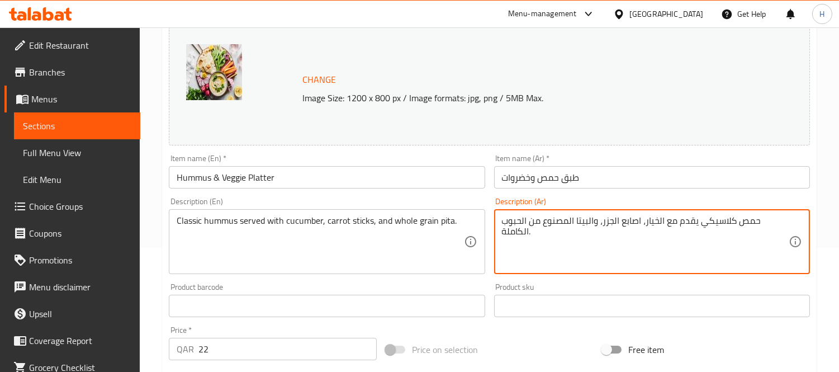
click at [556, 222] on textarea "حمص كلاسيكي يقدم مع الخيار، اصابع الجزر، والبيتا المصنوع من الحبوب الكاملة." at bounding box center [645, 241] width 287 height 53
click at [565, 221] on textarea "حمص كلاسيكي يقدم مع الخيار، اصابع الجزر، والبيتا من الحبوب الكاملة." at bounding box center [645, 241] width 287 height 53
click at [571, 220] on textarea "حمص كلاسيكي يقدم مع الخيار، اصابع الجزر، والبيتا الحبوب الكاملة." at bounding box center [645, 241] width 287 height 53
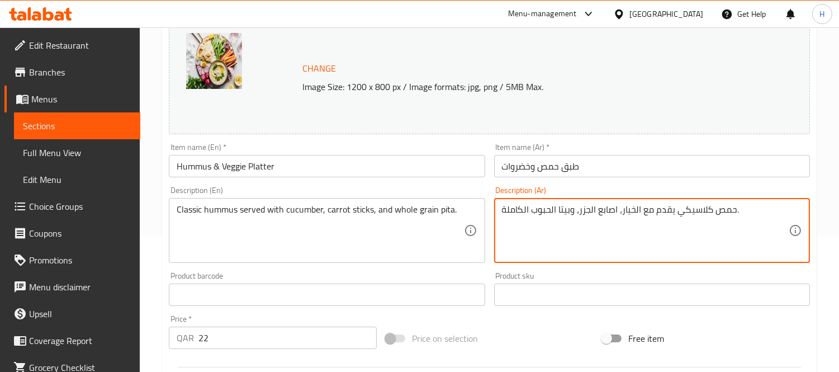
scroll to position [432, 0]
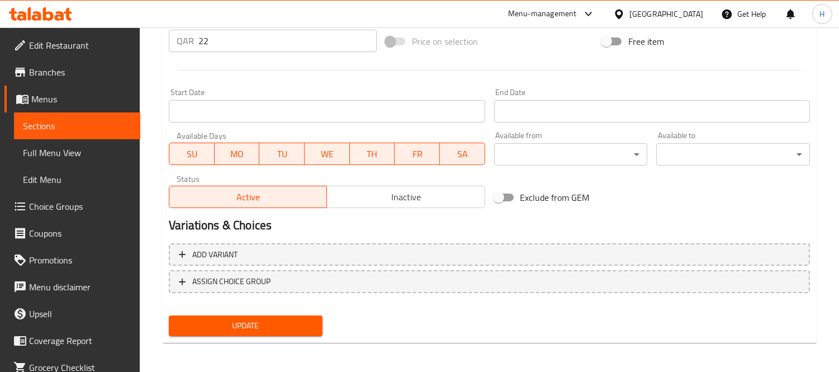
type textarea "حمص كلاسيكي يقدم مع الخيار، اصابع الجزر، وبيتا الحبوب الكاملة."
click at [272, 327] on span "Update" at bounding box center [246, 325] width 136 height 14
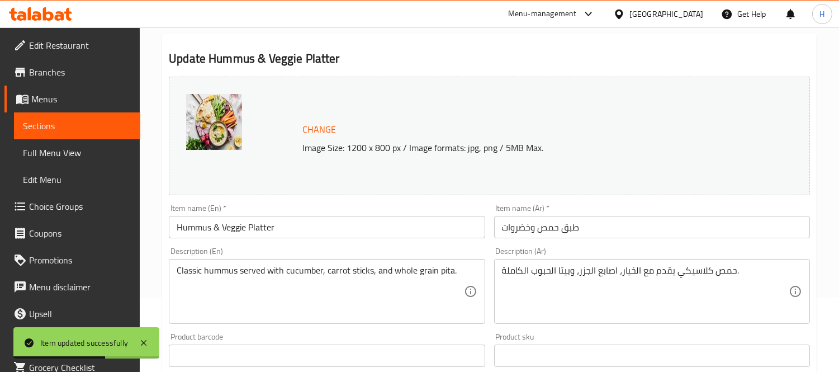
scroll to position [0, 0]
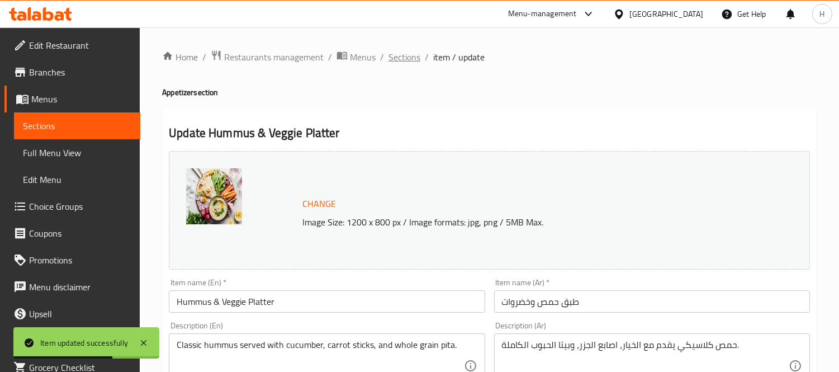
click at [410, 59] on span "Sections" at bounding box center [404, 56] width 32 height 13
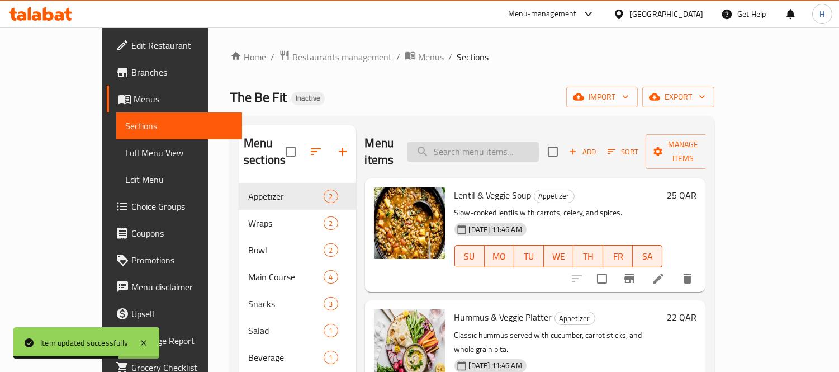
click at [465, 151] on input "search" at bounding box center [473, 152] width 132 height 20
paste input "Kale & Quinoa Salad"
type input "Kale & Quinoa Salad"
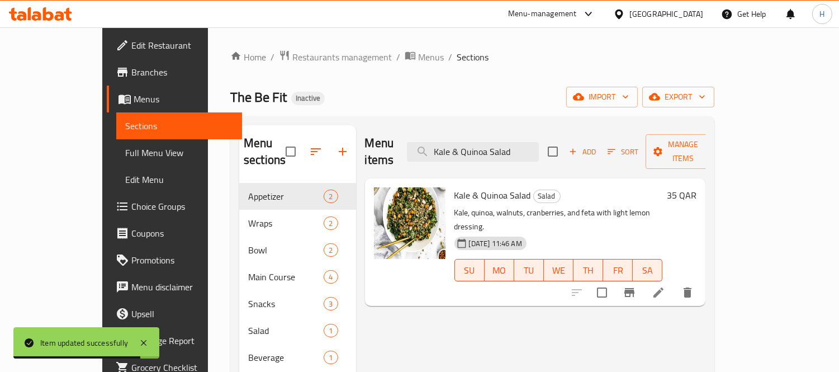
click at [665, 286] on icon at bounding box center [658, 292] width 13 height 13
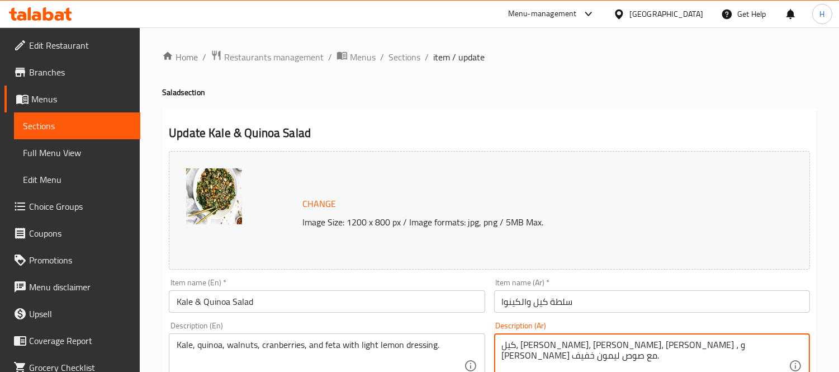
paste textarea "حمر"
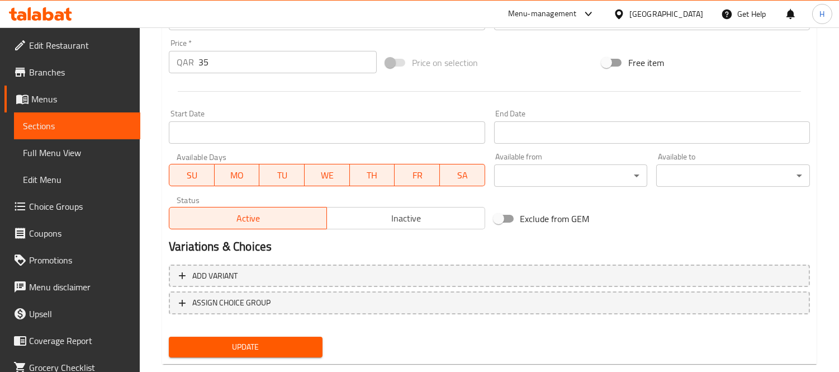
scroll to position [432, 0]
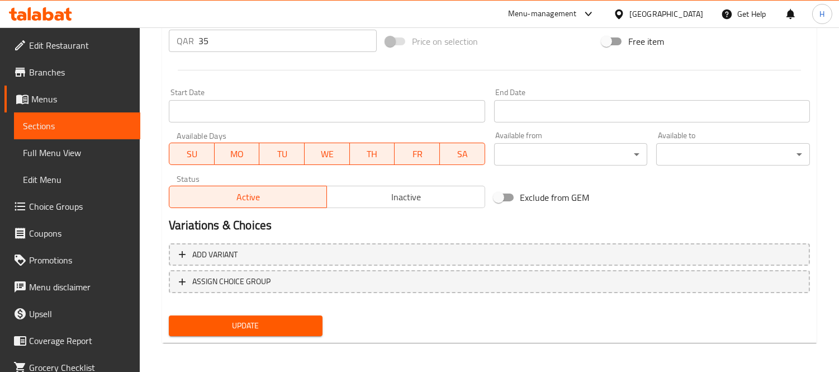
type textarea "كيل، [PERSON_NAME]، [PERSON_NAME]، توت بري أحمر، و فيتا مع صوص ليمون خفيف."
click at [293, 315] on button "Update" at bounding box center [246, 325] width 154 height 21
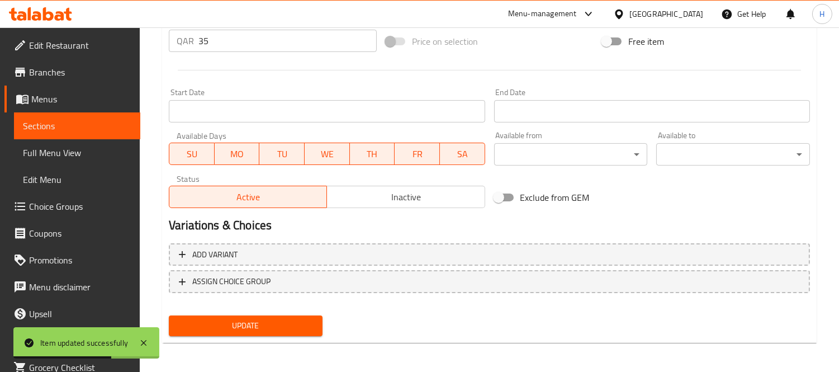
click at [82, 158] on span "Full Menu View" at bounding box center [77, 152] width 108 height 13
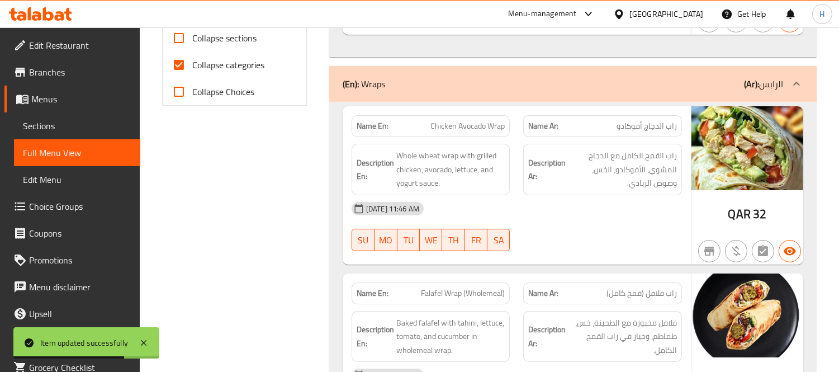
scroll to position [494, 0]
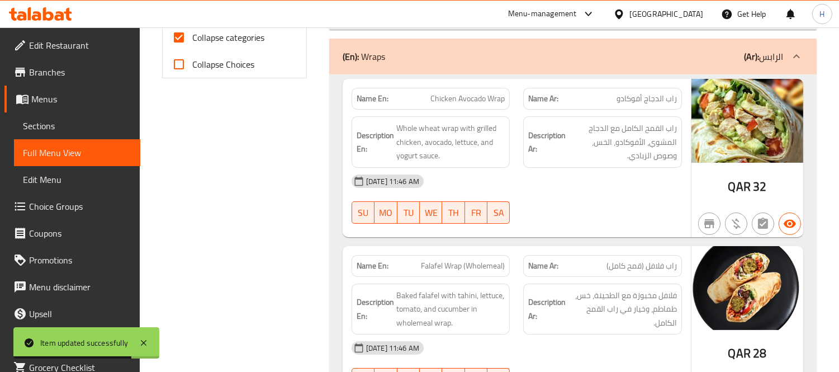
click at [203, 39] on span "Collapse categories" at bounding box center [228, 37] width 72 height 13
click at [192, 39] on input "Collapse categories" at bounding box center [178, 37] width 27 height 27
checkbox input "false"
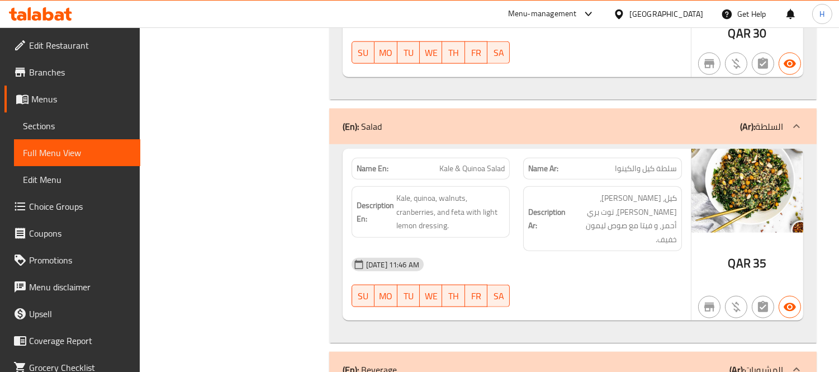
scroll to position [2342, 0]
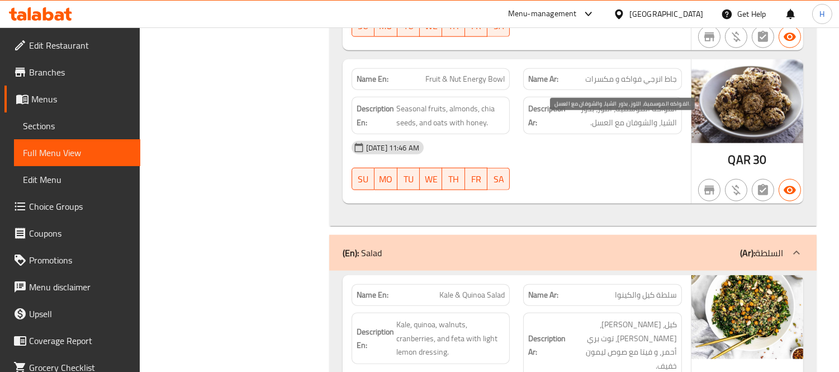
click at [654, 129] on span "الفواكه الموسمية، اللوز، بذور الشيا، والشوفان مع العسل." at bounding box center [622, 115] width 109 height 27
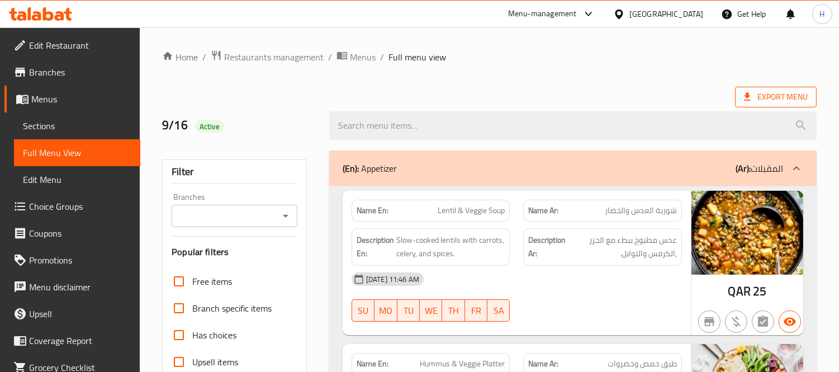
click at [781, 93] on span "Export Menu" at bounding box center [776, 97] width 64 height 14
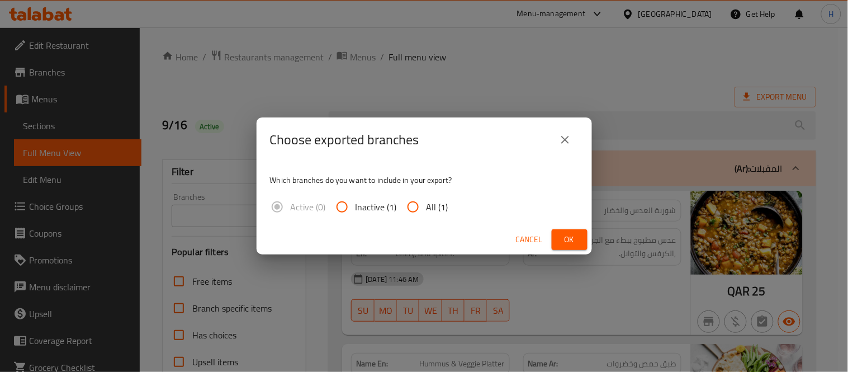
click at [416, 202] on input "All (1)" at bounding box center [413, 206] width 27 height 27
radio input "true"
click at [558, 244] on button "Ok" at bounding box center [570, 239] width 36 height 21
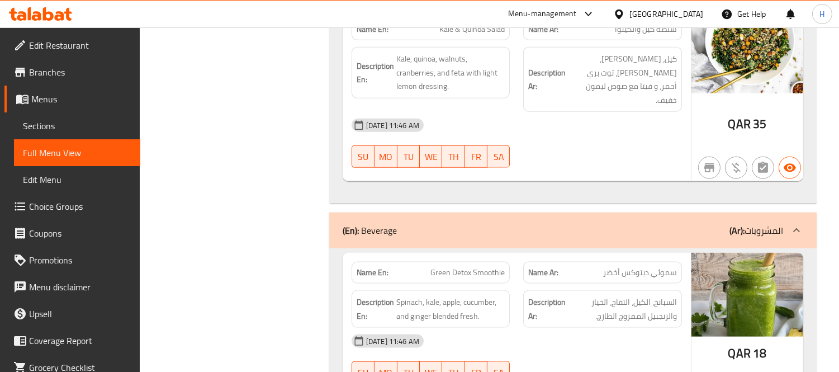
scroll to position [2679, 0]
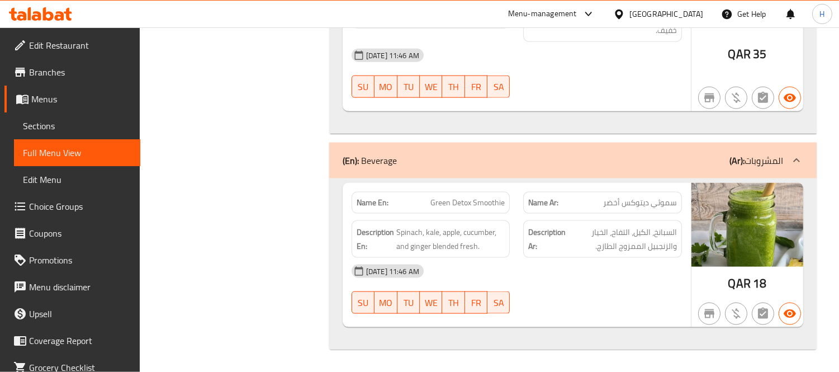
click at [81, 115] on link "Sections" at bounding box center [77, 125] width 126 height 27
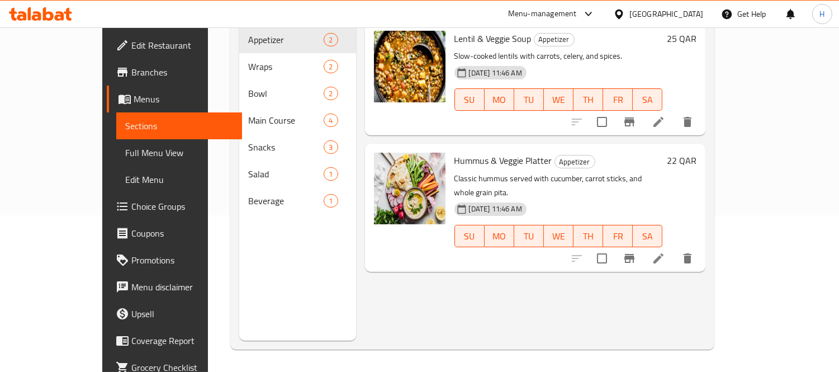
scroll to position [156, 0]
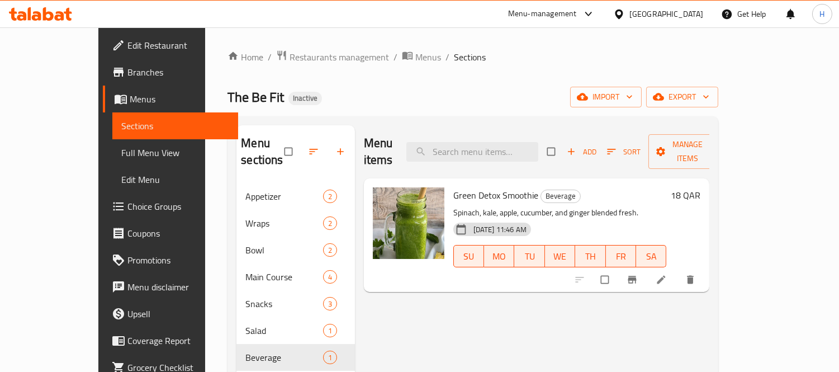
click at [121, 148] on span "Full Menu View" at bounding box center [175, 152] width 108 height 13
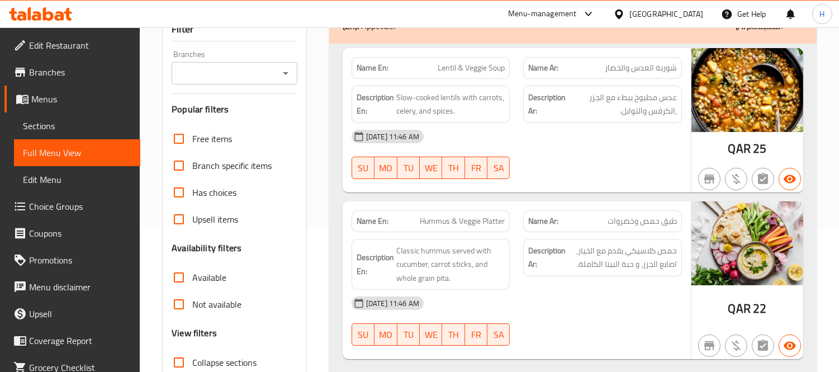
scroll to position [186, 0]
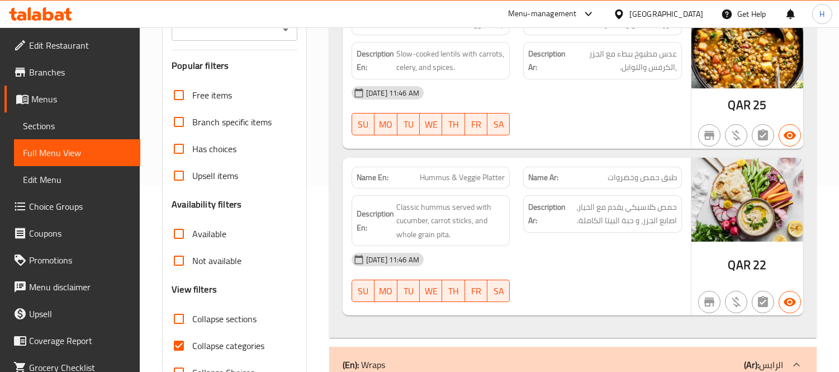
click at [202, 315] on span "Collapse sections" at bounding box center [224, 318] width 64 height 13
click at [192, 315] on input "Collapse sections" at bounding box center [178, 318] width 27 height 27
checkbox input "true"
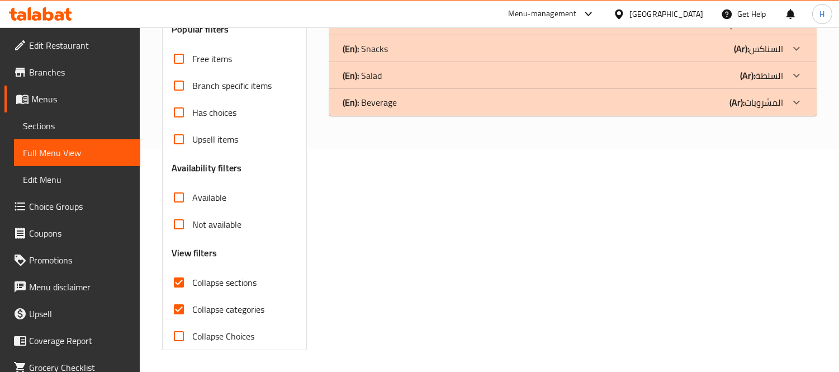
click at [215, 312] on span "Collapse categories" at bounding box center [228, 308] width 72 height 13
click at [192, 312] on input "Collapse categories" at bounding box center [178, 309] width 27 height 27
checkbox input "false"
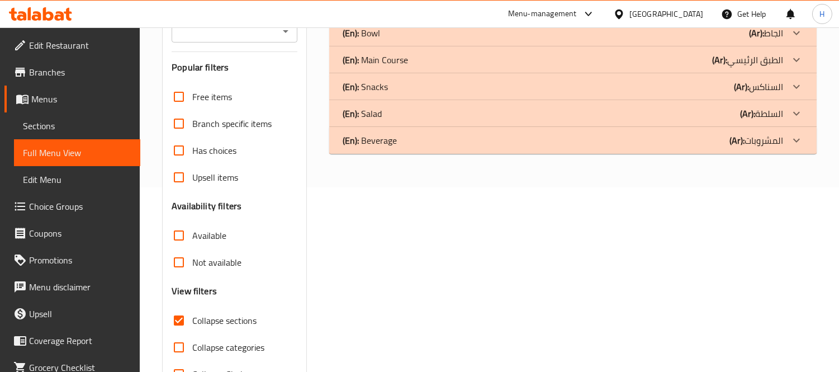
scroll to position [36, 0]
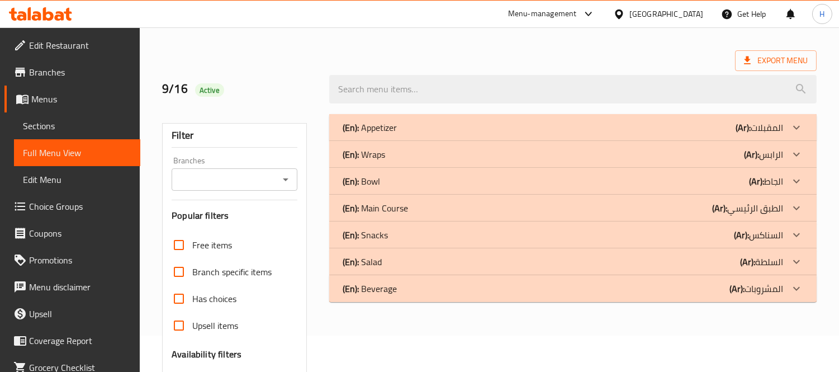
drag, startPoint x: 416, startPoint y: 126, endPoint x: 306, endPoint y: 48, distance: 135.0
click at [416, 126] on div "(En): Appetizer (Ar): المقبلات" at bounding box center [563, 127] width 440 height 13
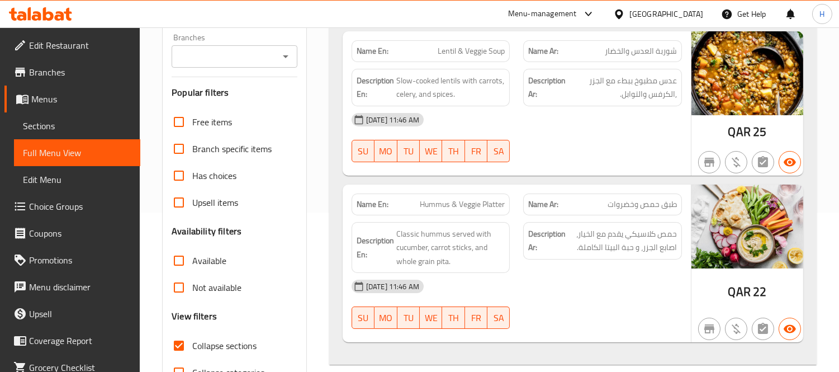
scroll to position [160, 0]
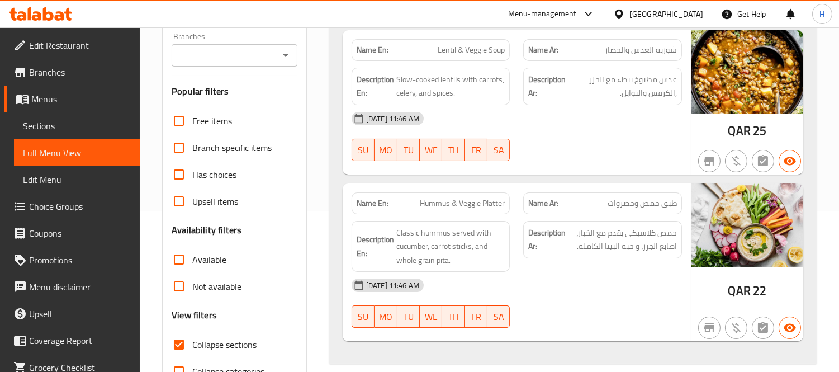
click at [477, 203] on span "Hummus & Veggie Platter" at bounding box center [462, 203] width 85 height 12
copy span "Hummus & Veggie Platter"
click at [679, 218] on div "Description Ar: حمص كلاسيكي يقدم مع الخيار، اصابع الجزر، و حبة البيتا الكاملة." at bounding box center [602, 246] width 172 height 65
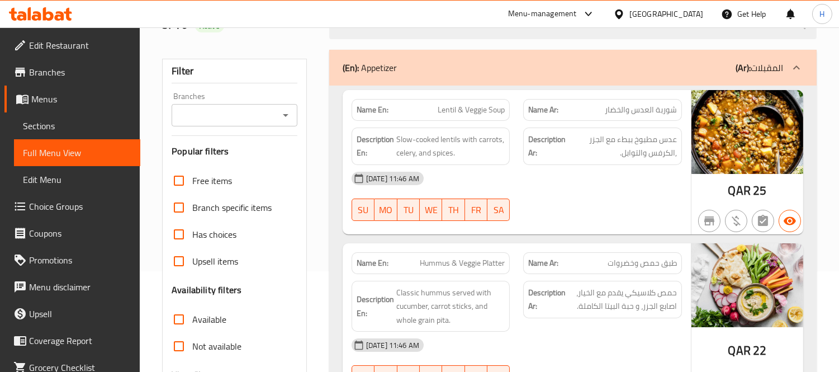
scroll to position [0, 0]
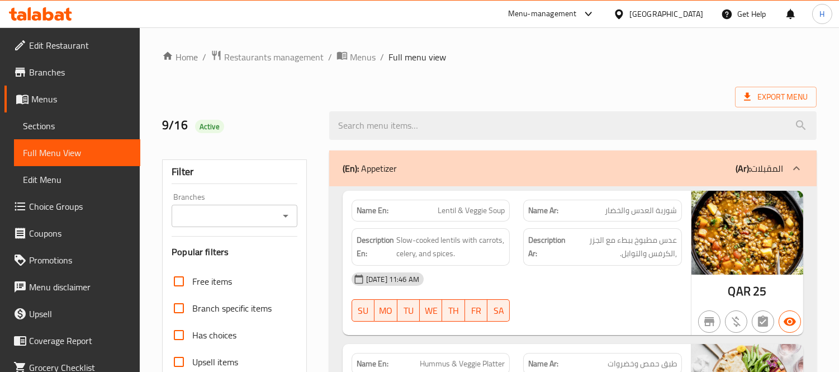
click at [544, 155] on div "(En): Appetizer (Ar): المقبلات" at bounding box center [572, 168] width 487 height 36
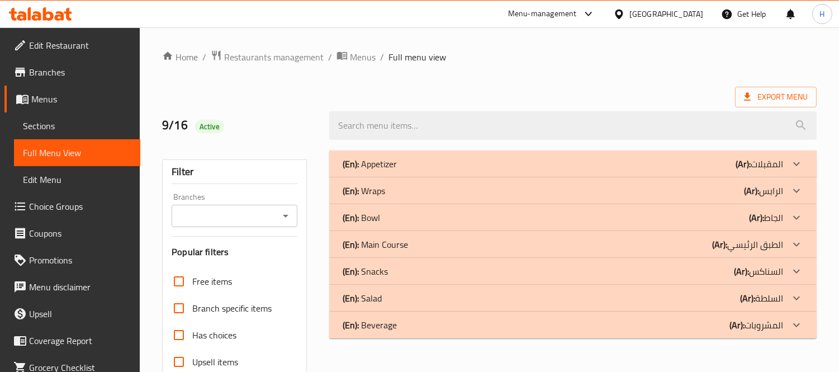
click at [481, 188] on div "(En): Wraps (Ar): الرابس" at bounding box center [563, 190] width 440 height 13
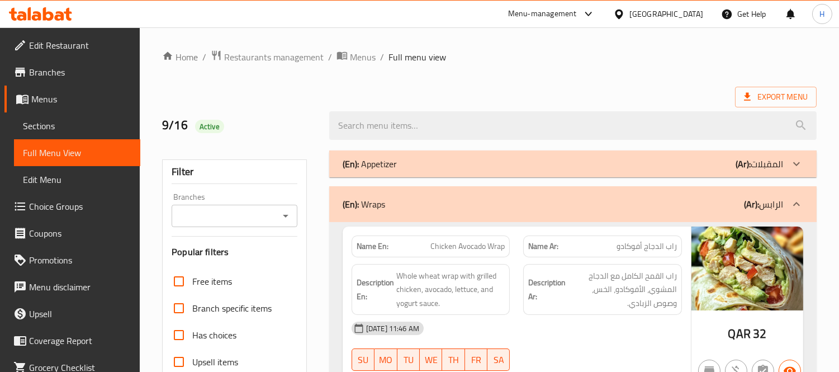
drag, startPoint x: 406, startPoint y: 197, endPoint x: 412, endPoint y: 234, distance: 36.7
click at [406, 197] on div "(En): Wraps (Ar): الرابس" at bounding box center [563, 203] width 440 height 13
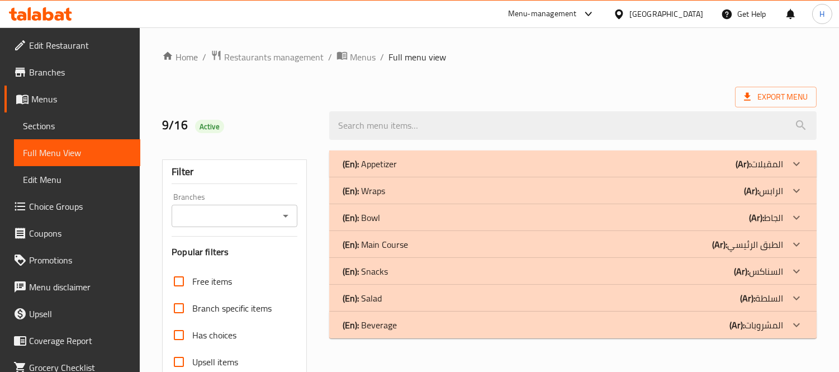
click at [448, 326] on div "(En): Beverage (Ar): المشروبات" at bounding box center [563, 324] width 440 height 13
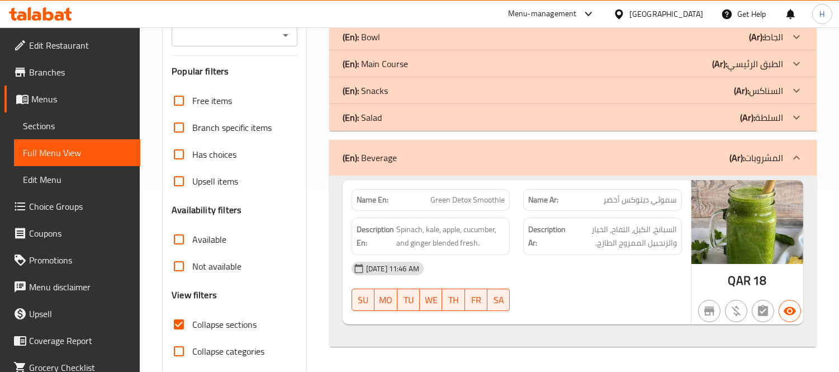
scroll to position [186, 0]
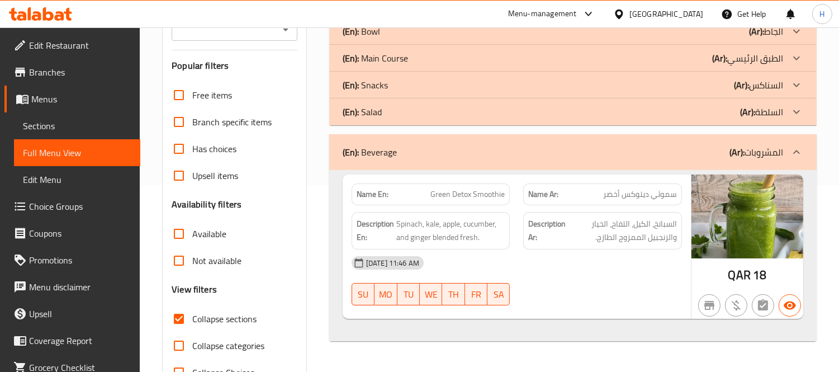
click at [629, 163] on div "(En): Beverage (Ar): المشروبات" at bounding box center [572, 152] width 487 height 36
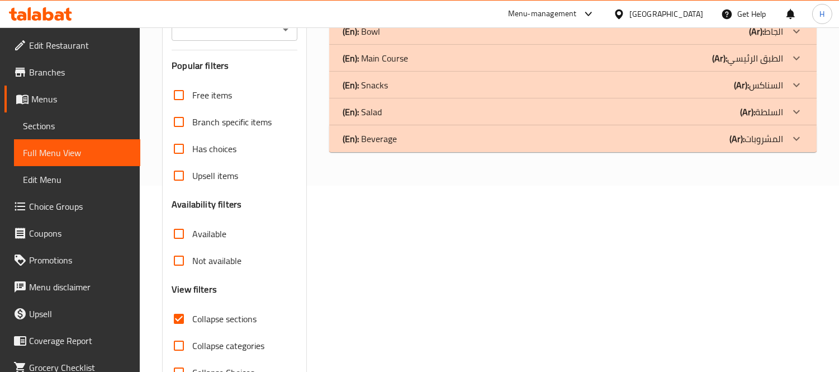
scroll to position [124, 0]
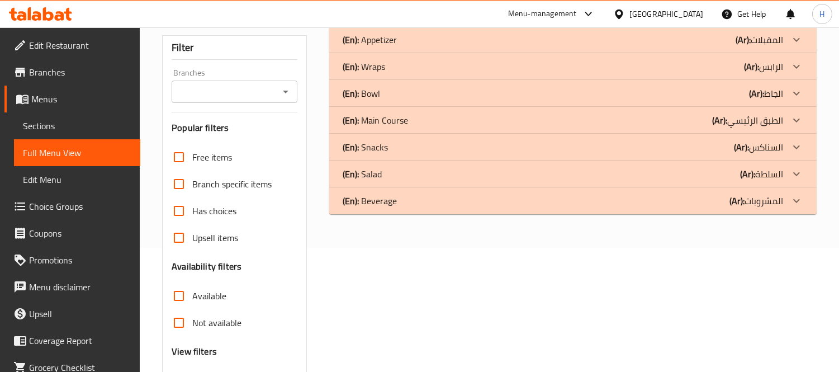
click at [696, 91] on div "(En): Bowl (Ar): الجاط" at bounding box center [563, 93] width 440 height 13
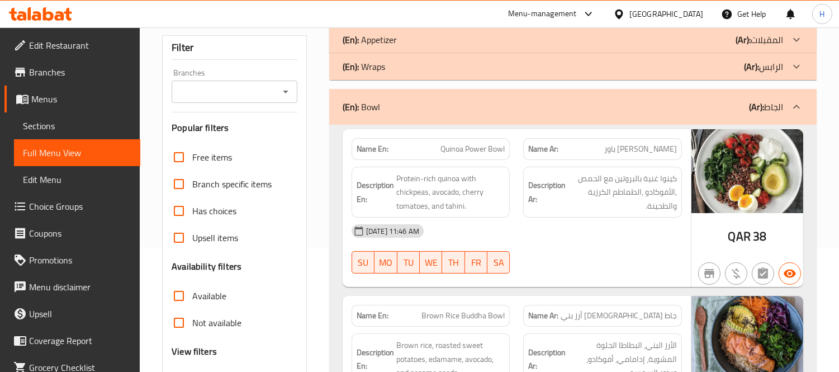
click at [616, 104] on div "(En): Bowl (Ar): الجاط" at bounding box center [563, 106] width 440 height 13
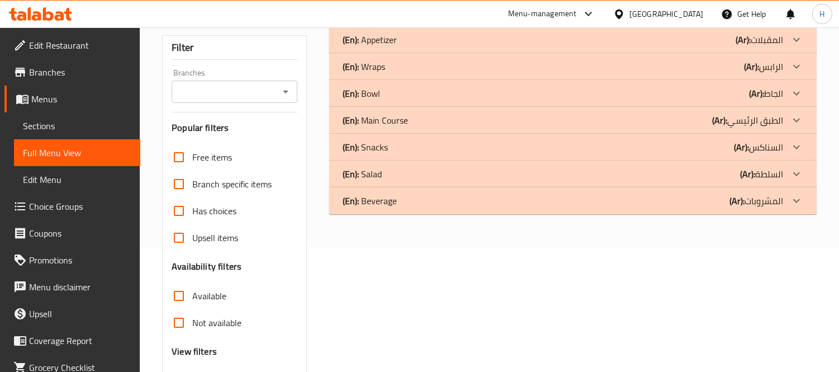
click at [639, 119] on div "(En): Main Course (Ar): الطبق الرئيسي" at bounding box center [563, 119] width 440 height 13
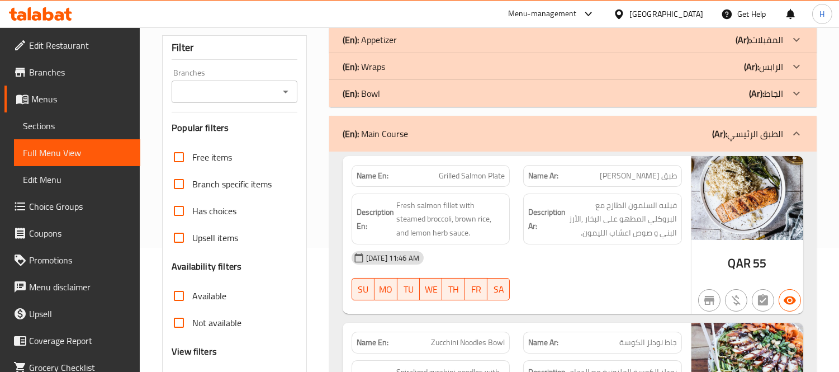
click at [585, 123] on div "(En): Main Course (Ar): الطبق الرئيسي" at bounding box center [572, 134] width 487 height 36
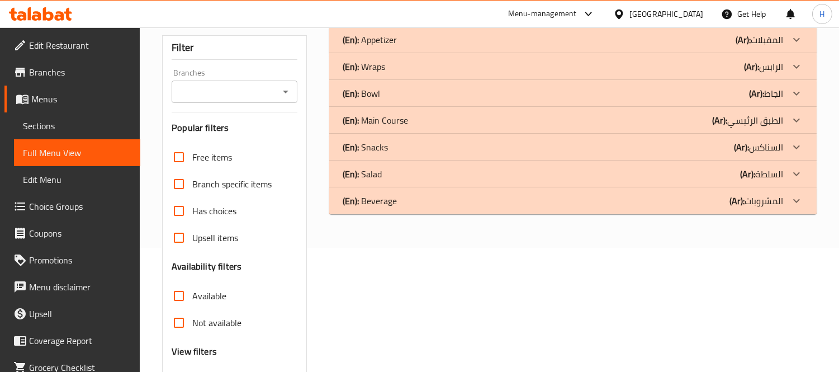
click at [685, 170] on div "(En): Salad (Ar): السلطة" at bounding box center [563, 173] width 440 height 13
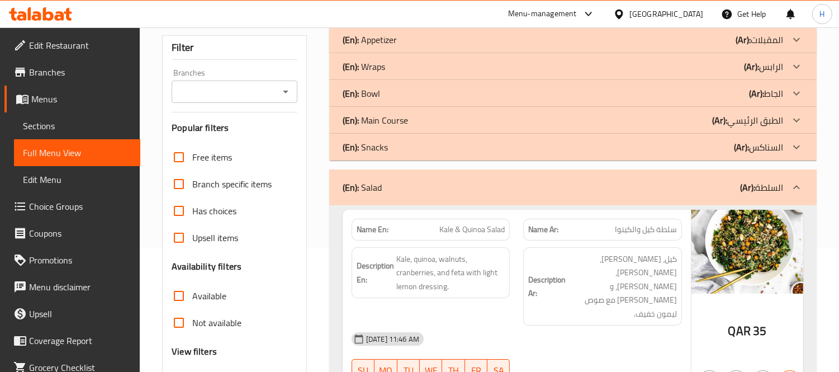
click at [465, 228] on span "Kale & Quinoa Salad" at bounding box center [471, 230] width 65 height 12
copy span "Kale & Quinoa Salad"
click at [430, 196] on div "(En): Salad (Ar): السلطة" at bounding box center [572, 187] width 487 height 36
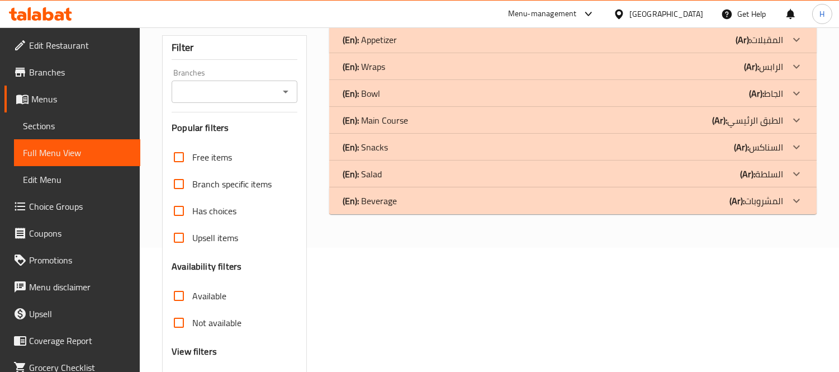
click at [686, 146] on div "(En): Snacks (Ar): السناكس" at bounding box center [563, 146] width 440 height 13
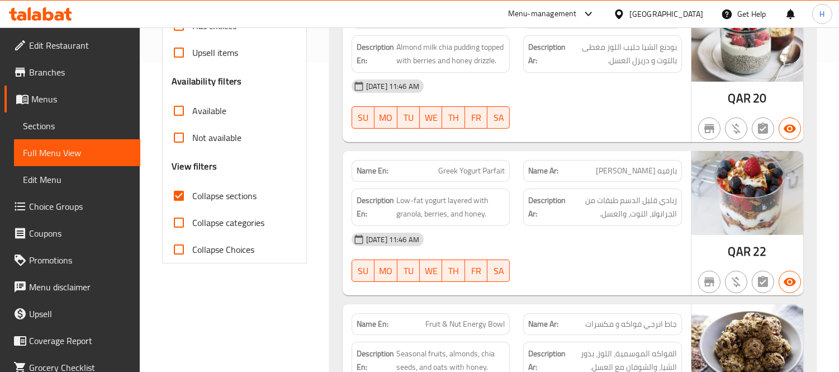
scroll to position [186, 0]
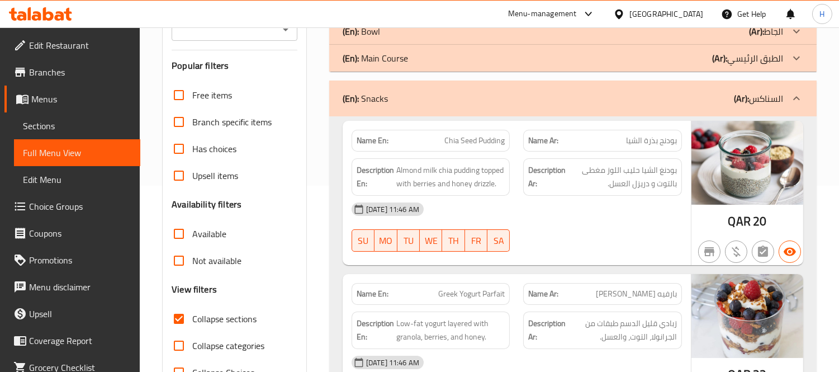
click at [570, 102] on div "(En): Snacks (Ar): السناكس" at bounding box center [563, 98] width 440 height 13
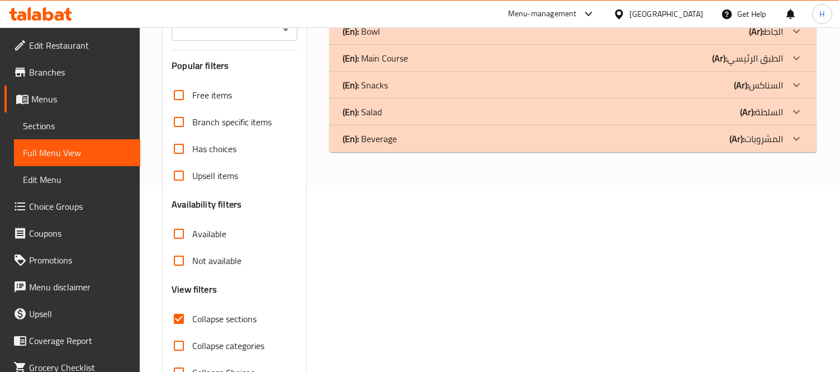
scroll to position [124, 0]
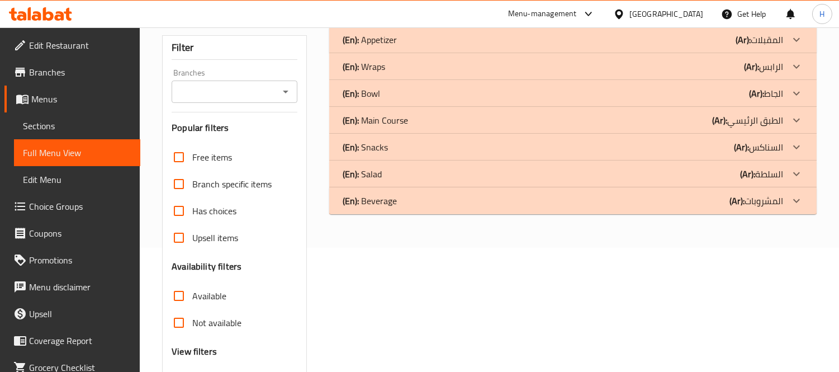
click at [722, 60] on div "(En): Wraps (Ar): الرابس" at bounding box center [563, 66] width 440 height 13
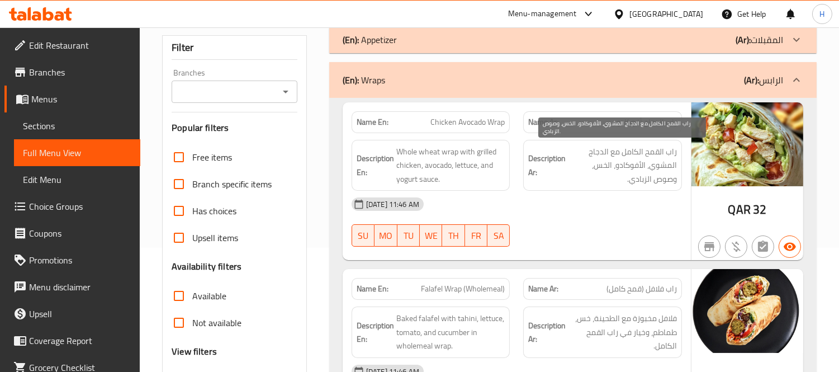
scroll to position [186, 0]
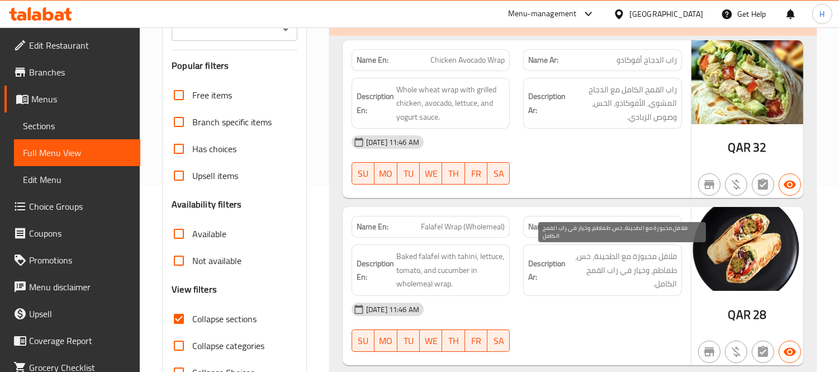
click at [641, 288] on span "فلافل مخبوزة مع الطحينة، خس، طماطم، وخيار في راب القمح الكامل." at bounding box center [622, 269] width 109 height 41
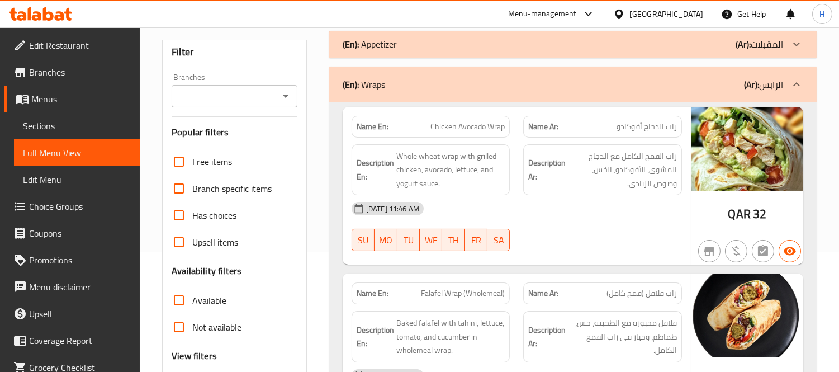
scroll to position [0, 0]
